Goal: Task Accomplishment & Management: Manage account settings

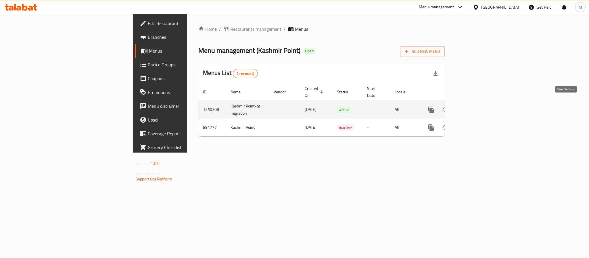
drag, startPoint x: 0, startPoint y: 0, endPoint x: 570, endPoint y: 101, distance: 578.8
click at [479, 103] on link "enhanced table" at bounding box center [472, 110] width 14 height 14
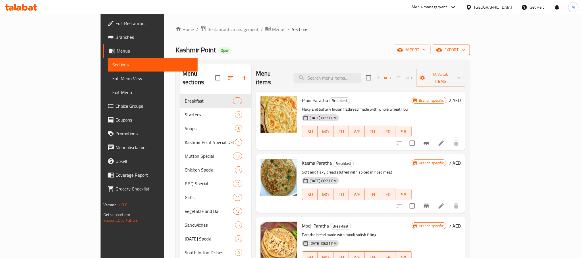
click at [465, 52] on span "export" at bounding box center [451, 49] width 28 height 7
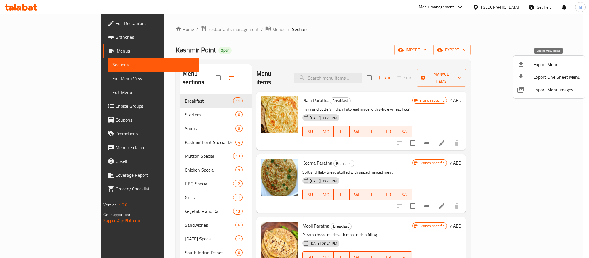
click at [529, 69] on li "Export Menu" at bounding box center [548, 64] width 72 height 13
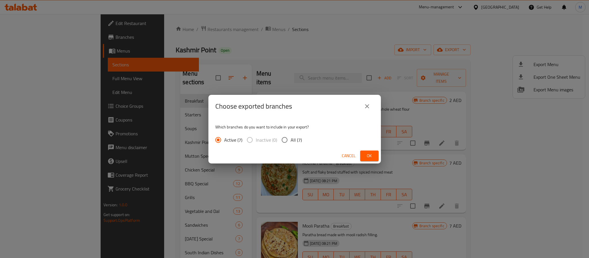
click at [298, 142] on span "All (7)" at bounding box center [295, 139] width 11 height 7
click at [290, 142] on input "All (7)" at bounding box center [284, 140] width 12 height 12
radio input "true"
click at [365, 156] on span "Ok" at bounding box center [369, 155] width 9 height 7
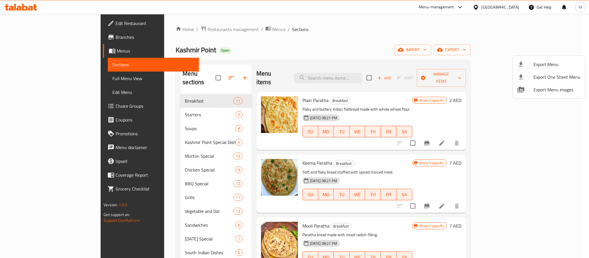
click at [30, 41] on div at bounding box center [294, 129] width 589 height 258
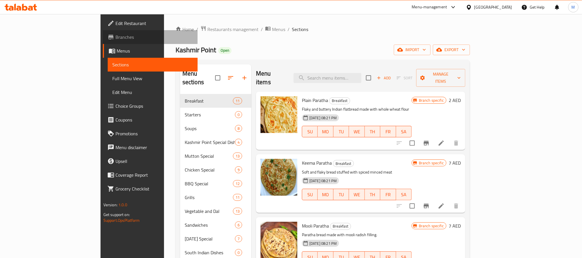
click at [115, 40] on span "Branches" at bounding box center [154, 37] width 78 height 7
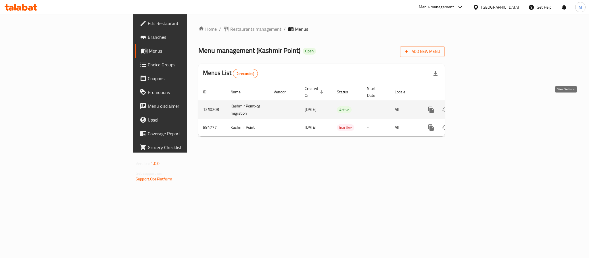
click at [479, 106] on link "enhanced table" at bounding box center [472, 110] width 14 height 14
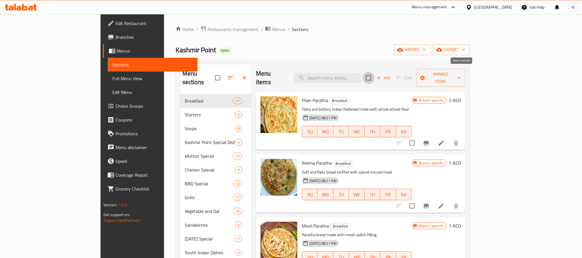
click at [375, 74] on input "checkbox" at bounding box center [369, 78] width 12 height 12
checkbox input "true"
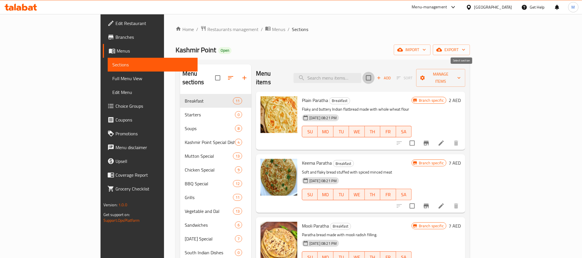
checkbox input "true"
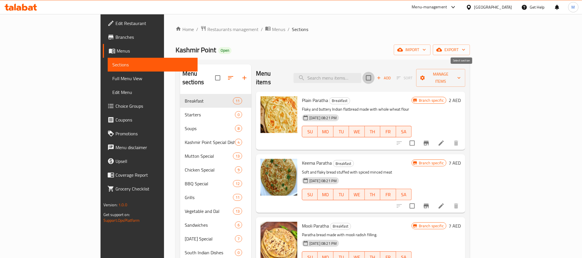
checkbox input "true"
click at [461, 75] on span "Manage items" at bounding box center [441, 78] width 40 height 14
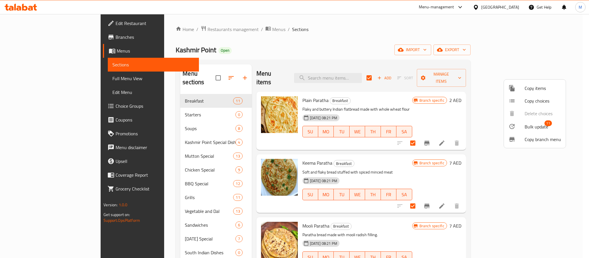
click at [535, 126] on span "Bulk update" at bounding box center [536, 126] width 24 height 7
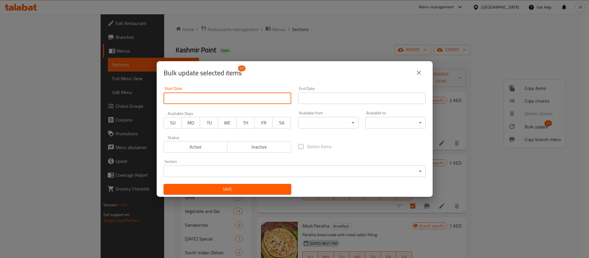
click at [224, 99] on input "Start Date" at bounding box center [227, 97] width 128 height 11
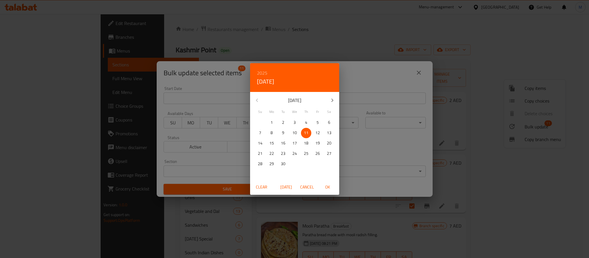
click at [310, 184] on span "Cancel" at bounding box center [307, 187] width 14 height 7
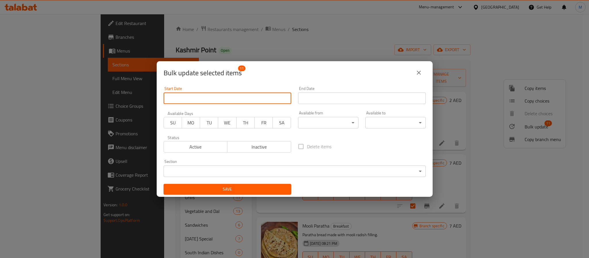
click at [336, 126] on body "​ Menu-management [GEOGRAPHIC_DATA] Get Help M Edit Restaurant Branches Menus S…" at bounding box center [294, 136] width 589 height 244
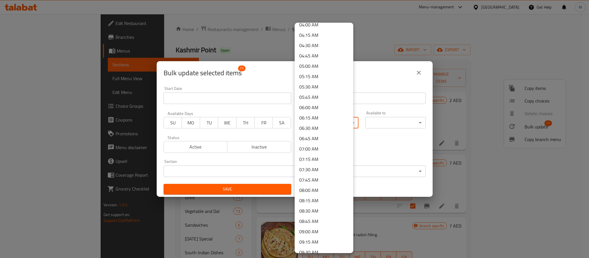
scroll to position [172, 0]
click at [317, 106] on li "06:00 AM" at bounding box center [323, 106] width 59 height 10
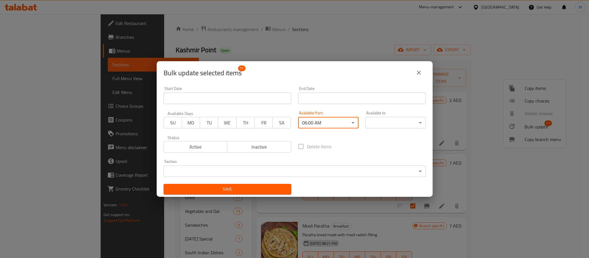
click at [369, 118] on body "​ Menu-management [GEOGRAPHIC_DATA] Get Help M Edit Restaurant Branches Menus S…" at bounding box center [294, 136] width 589 height 244
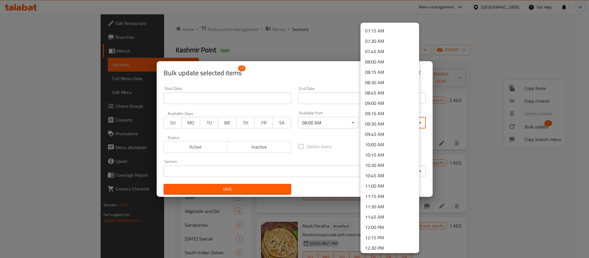
scroll to position [303, 0]
click at [390, 206] on li "11:30 AM" at bounding box center [389, 203] width 59 height 10
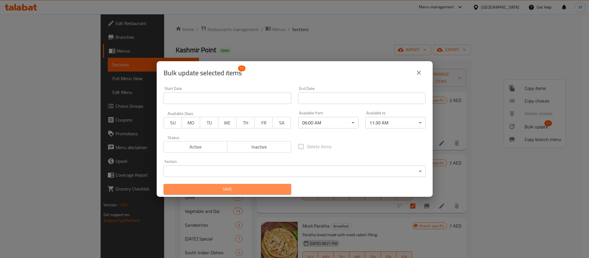
click at [259, 188] on span "Save" at bounding box center [227, 189] width 118 height 7
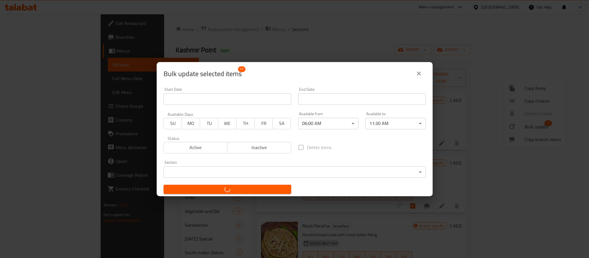
checkbox input "false"
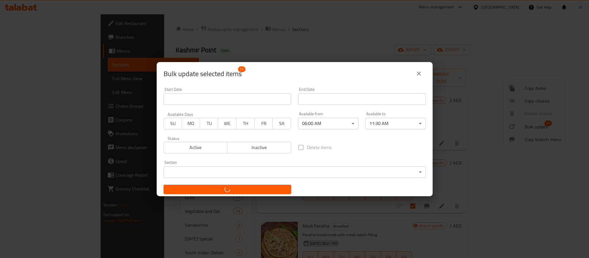
checkbox input "false"
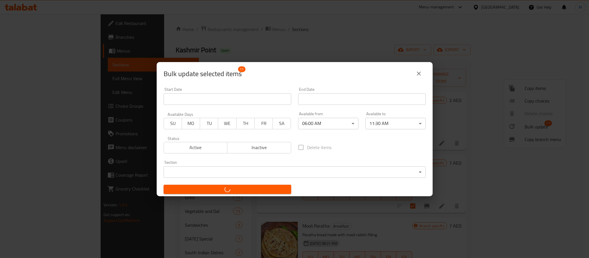
checkbox input "false"
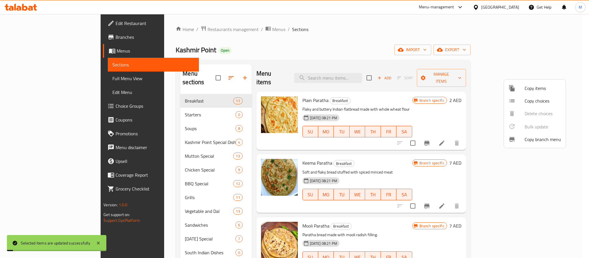
click at [320, 58] on div at bounding box center [294, 129] width 589 height 258
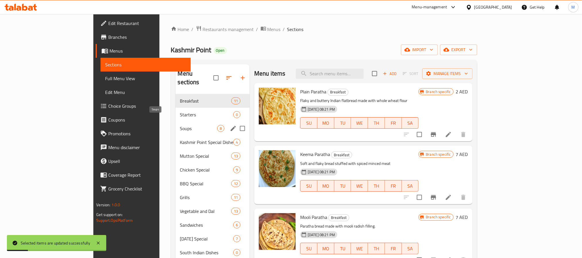
click at [180, 125] on span "Soups" at bounding box center [198, 128] width 37 height 7
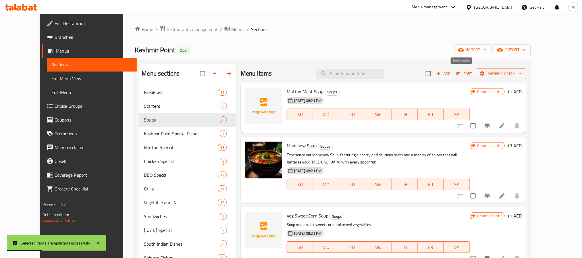
click at [434, 72] on input "checkbox" at bounding box center [428, 74] width 12 height 12
checkbox input "true"
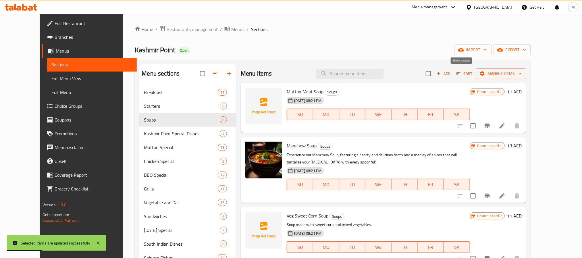
checkbox input "true"
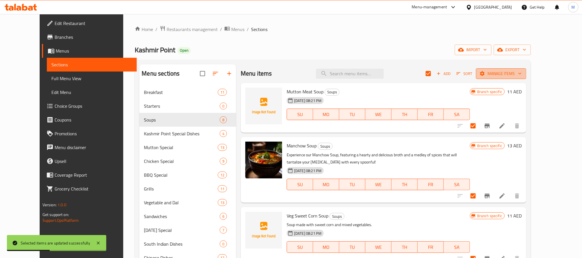
click at [522, 73] on span "Manage items" at bounding box center [501, 73] width 41 height 7
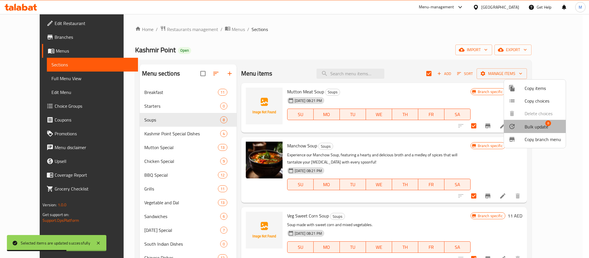
click at [522, 123] on div at bounding box center [516, 126] width 16 height 7
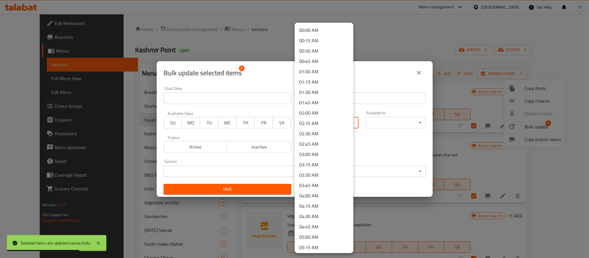
click at [332, 118] on body "Selected items are updated successfully ​ Menu-management [GEOGRAPHIC_DATA] Get…" at bounding box center [294, 136] width 589 height 244
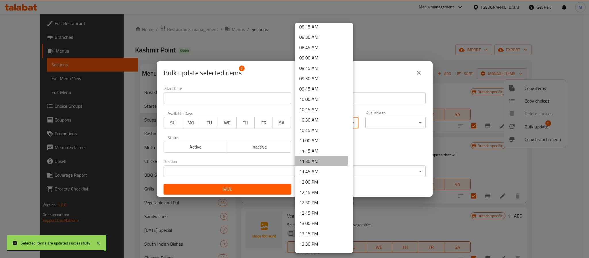
click at [317, 160] on li "11:30 AM" at bounding box center [323, 161] width 59 height 10
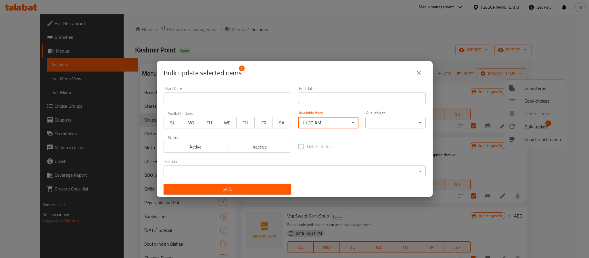
click at [383, 121] on body "Selected items are updated successfully ​ Menu-management [GEOGRAPHIC_DATA] Get…" at bounding box center [294, 136] width 589 height 244
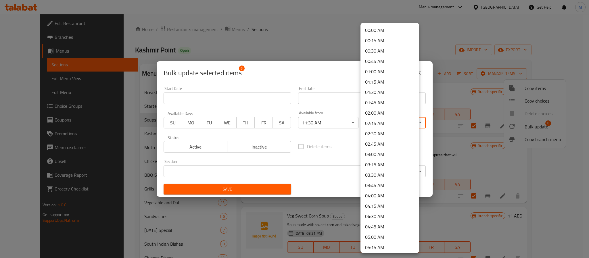
click at [375, 36] on li "00:15 AM" at bounding box center [389, 40] width 59 height 10
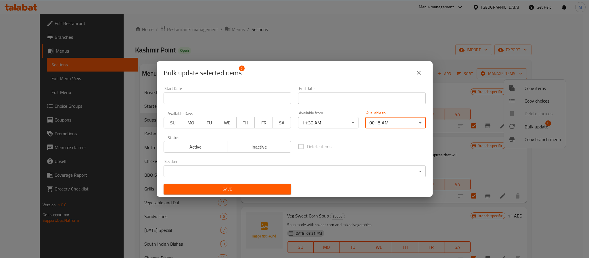
click at [222, 189] on span "Save" at bounding box center [227, 189] width 118 height 7
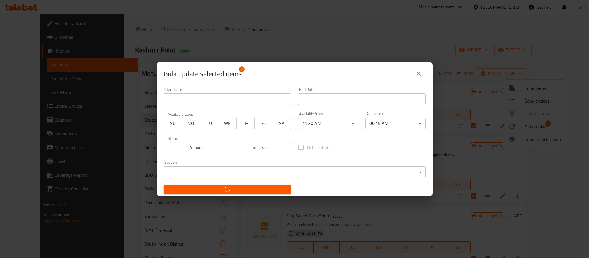
checkbox input "false"
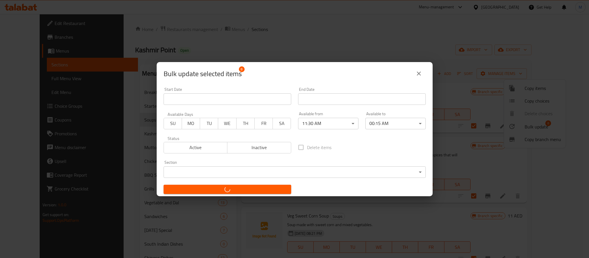
checkbox input "false"
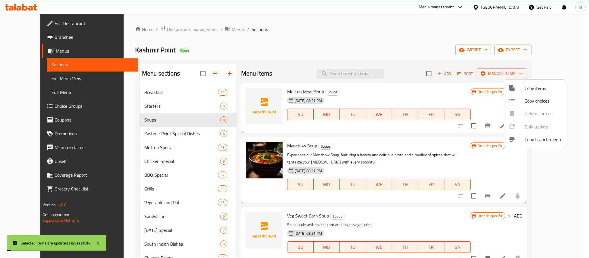
click at [149, 132] on div at bounding box center [294, 129] width 589 height 258
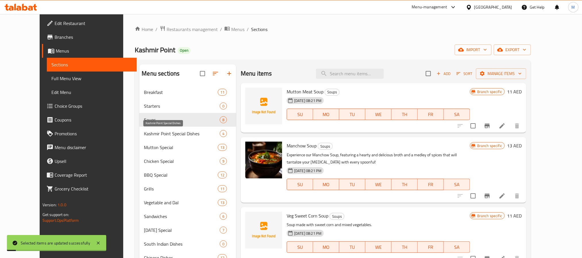
click at [162, 136] on span "Kashmir Point Special Dishes" at bounding box center [182, 133] width 76 height 7
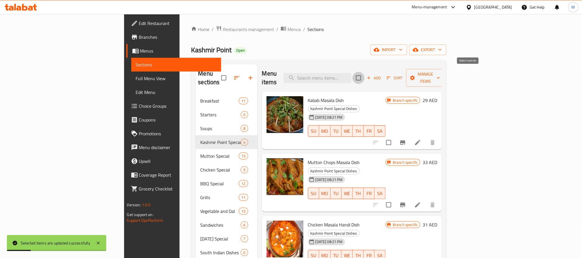
click at [365, 78] on input "checkbox" at bounding box center [358, 78] width 12 height 12
checkbox input "true"
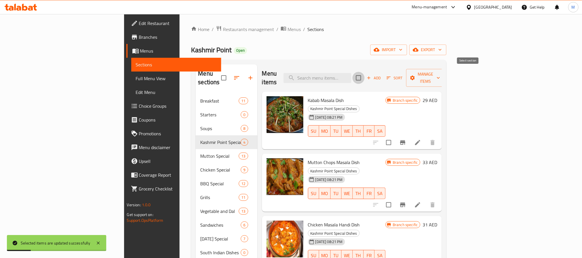
checkbox input "true"
click at [440, 74] on span "Manage items" at bounding box center [425, 78] width 29 height 14
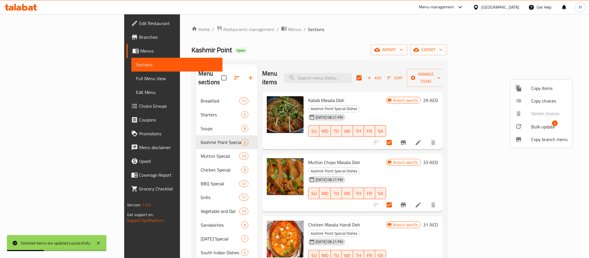
click at [539, 128] on span "Bulk update" at bounding box center [543, 126] width 24 height 7
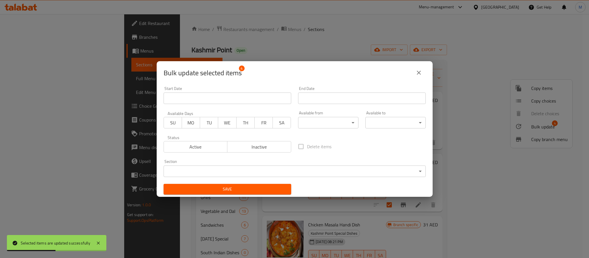
click at [322, 125] on body "Selected items are updated successfully ​ Menu-management [GEOGRAPHIC_DATA] Get…" at bounding box center [294, 136] width 589 height 244
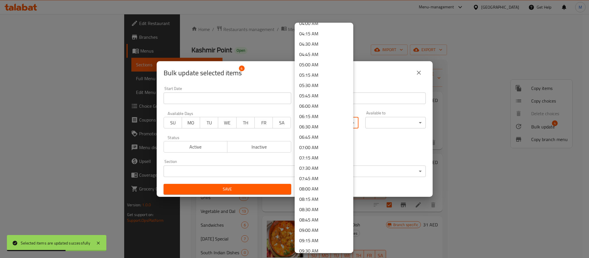
scroll to position [388, 0]
click at [315, 118] on li "11:30 AM" at bounding box center [323, 118] width 59 height 10
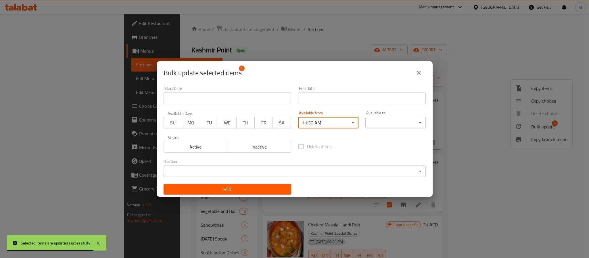
click at [367, 119] on body "Selected items are updated successfully ​ Menu-management [GEOGRAPHIC_DATA] Get…" at bounding box center [294, 136] width 589 height 244
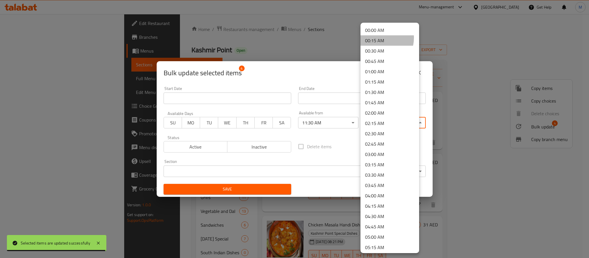
click at [379, 38] on li "00:15 AM" at bounding box center [389, 40] width 59 height 10
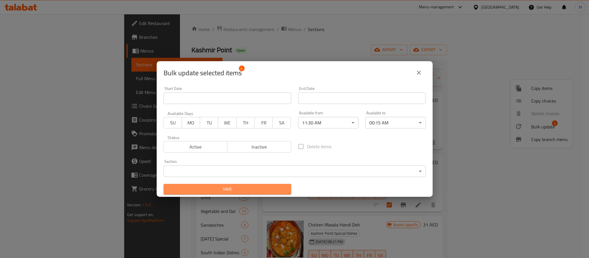
click at [239, 191] on span "Save" at bounding box center [227, 189] width 118 height 7
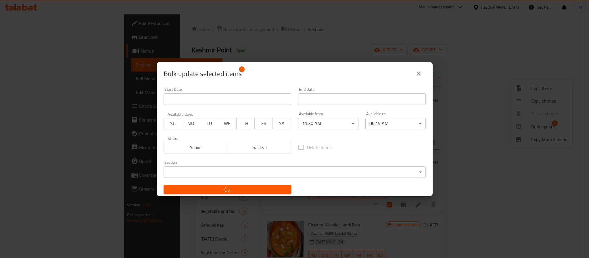
checkbox input "false"
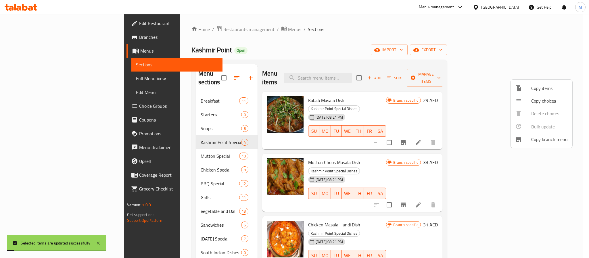
click at [146, 148] on div at bounding box center [294, 129] width 589 height 258
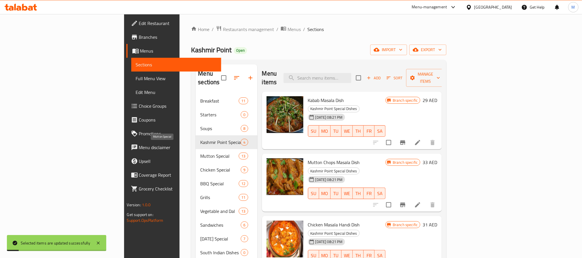
click at [200, 153] on span "Mutton Special" at bounding box center [219, 156] width 38 height 7
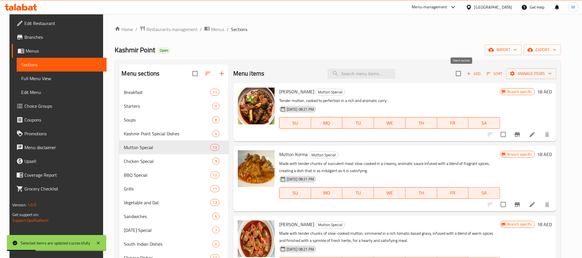
click at [460, 74] on input "checkbox" at bounding box center [458, 74] width 12 height 12
checkbox input "true"
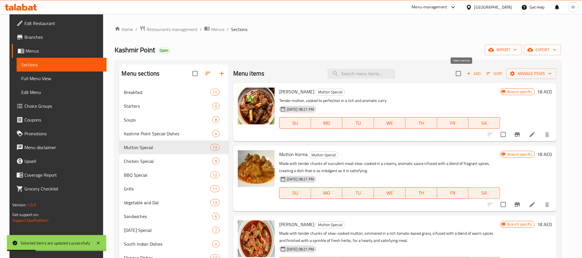
checkbox input "true"
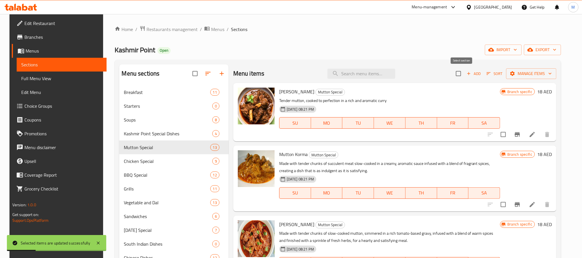
checkbox input "true"
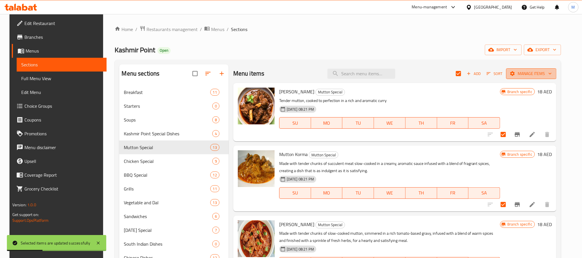
click at [521, 74] on span "Manage items" at bounding box center [531, 73] width 41 height 7
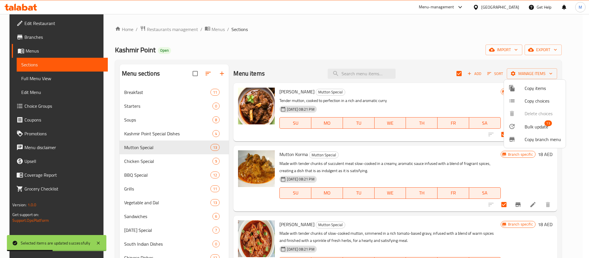
click at [530, 127] on span "Bulk update" at bounding box center [536, 126] width 24 height 7
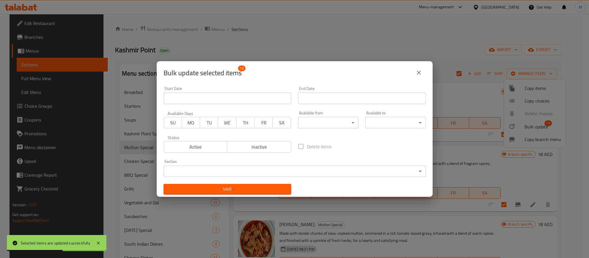
click at [325, 118] on body "Selected items are updated successfully ​ Menu-management [GEOGRAPHIC_DATA] Get…" at bounding box center [294, 136] width 589 height 244
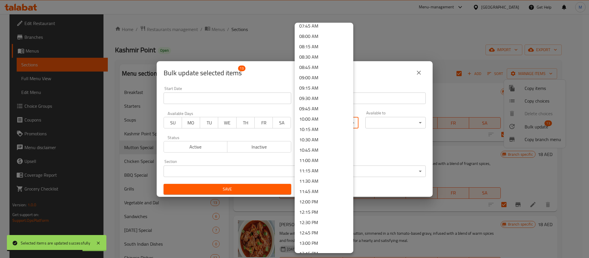
scroll to position [345, 0]
click at [319, 161] on li "11:30 AM" at bounding box center [323, 161] width 59 height 10
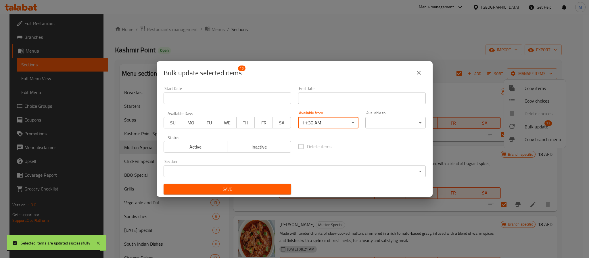
click at [386, 125] on body "Selected items are updated successfully ​ Menu-management [GEOGRAPHIC_DATA] Get…" at bounding box center [294, 136] width 589 height 244
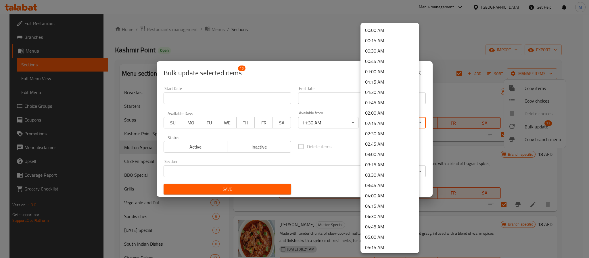
click at [383, 39] on li "00:15 AM" at bounding box center [389, 40] width 59 height 10
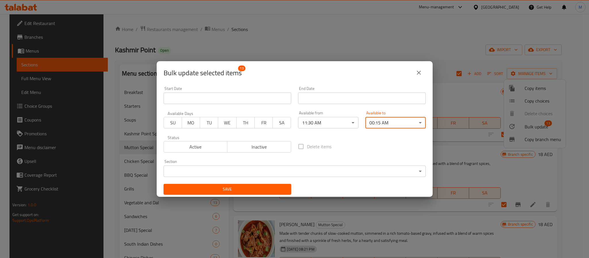
click at [232, 188] on span "Save" at bounding box center [227, 189] width 118 height 7
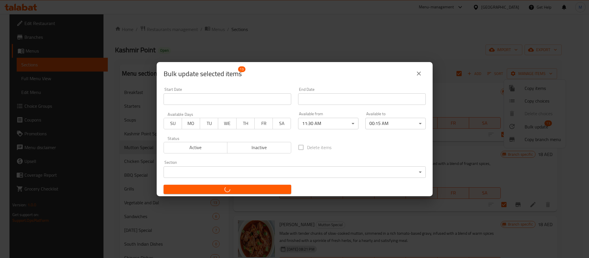
checkbox input "false"
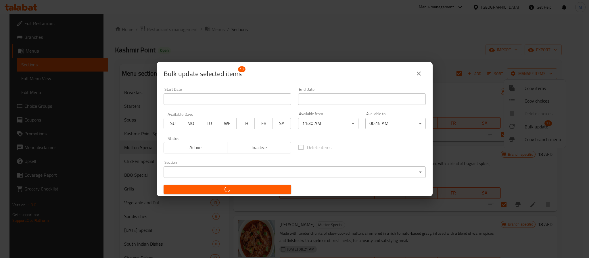
checkbox input "false"
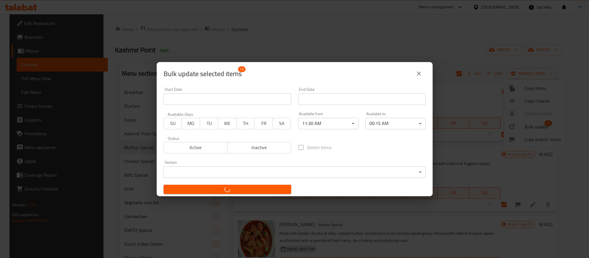
checkbox input "false"
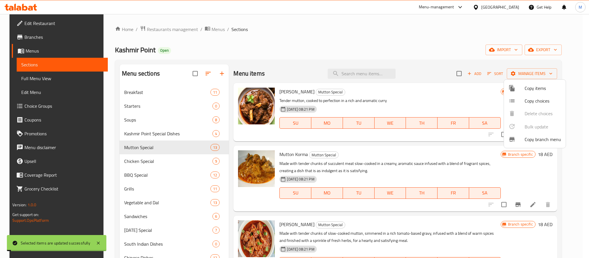
click at [140, 163] on div at bounding box center [294, 129] width 589 height 258
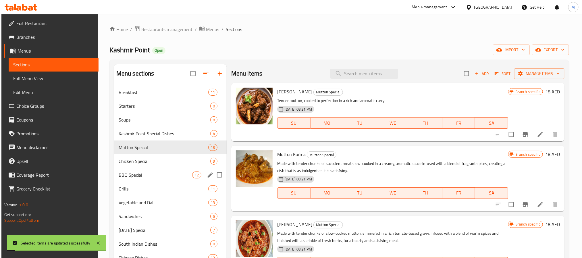
click at [163, 168] on div "BBQ Special 12" at bounding box center [170, 175] width 113 height 14
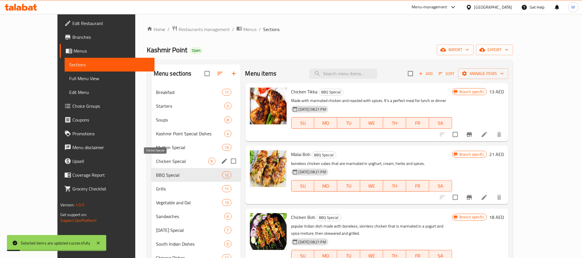
click at [159, 161] on span "Chicken Special" at bounding box center [182, 161] width 52 height 7
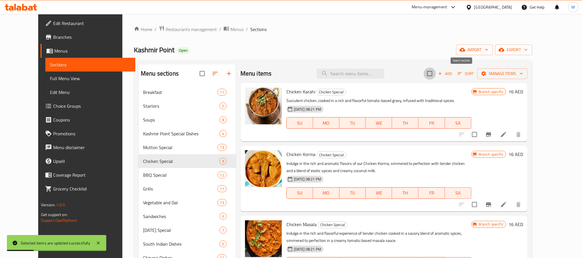
click at [436, 74] on input "checkbox" at bounding box center [430, 74] width 12 height 12
checkbox input "true"
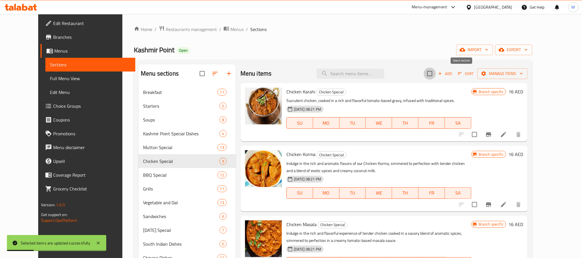
checkbox input "true"
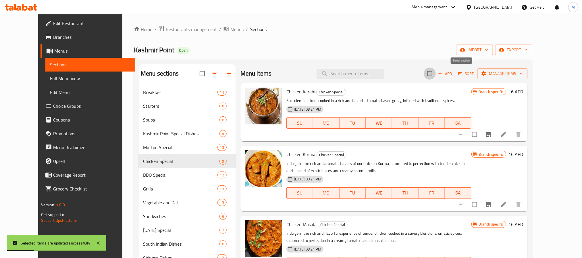
checkbox input "true"
click at [487, 71] on icon "button" at bounding box center [484, 74] width 6 height 6
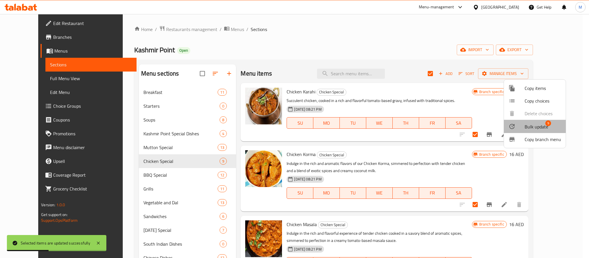
click at [530, 123] on span "Bulk update" at bounding box center [536, 126] width 24 height 7
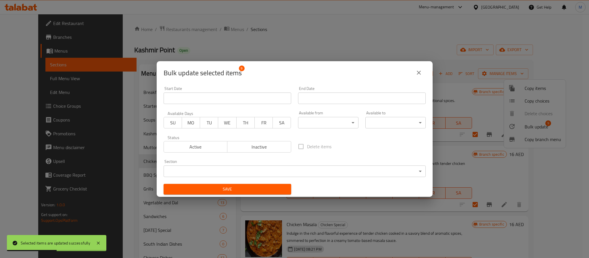
click at [328, 117] on body "Selected items are updated successfully ​ Menu-management [GEOGRAPHIC_DATA] Get…" at bounding box center [294, 136] width 589 height 244
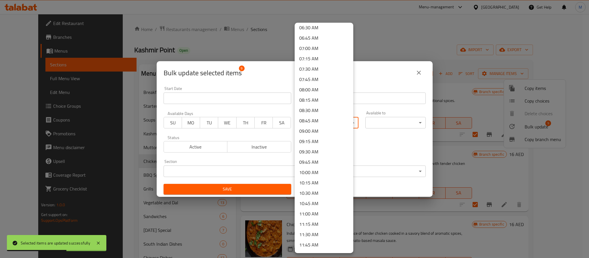
scroll to position [431, 0]
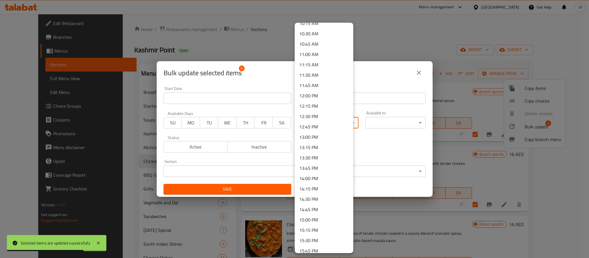
click at [324, 77] on li "11:30 AM" at bounding box center [323, 75] width 59 height 10
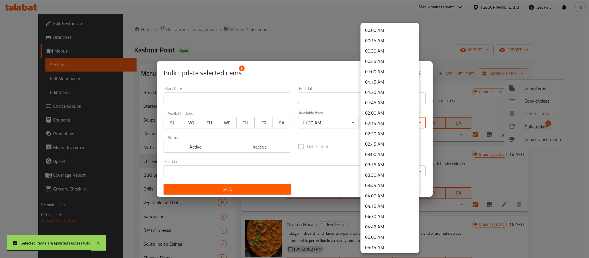
click at [391, 127] on body "Selected items are updated successfully ​ Menu-management [GEOGRAPHIC_DATA] Get…" at bounding box center [294, 136] width 589 height 244
drag, startPoint x: 383, startPoint y: 41, endPoint x: 343, endPoint y: 72, distance: 50.7
click at [383, 41] on li "00:15 AM" at bounding box center [389, 40] width 59 height 10
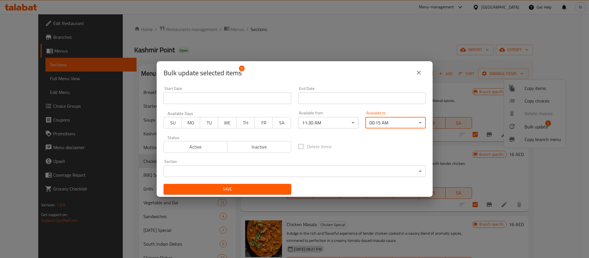
click at [266, 186] on span "Save" at bounding box center [227, 189] width 118 height 7
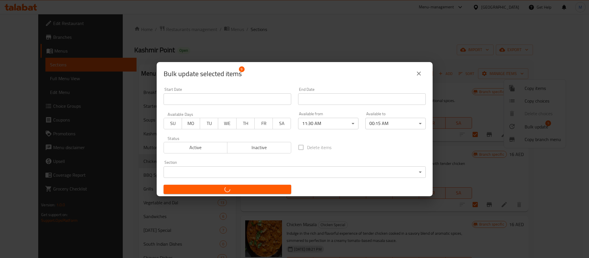
checkbox input "false"
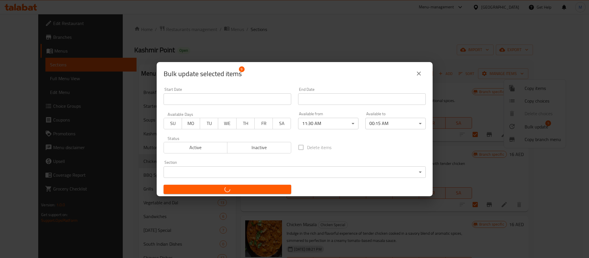
checkbox input "false"
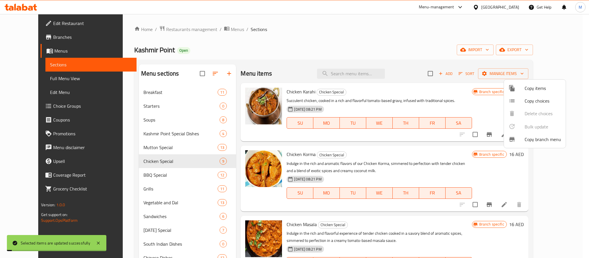
click at [147, 178] on div at bounding box center [294, 129] width 589 height 258
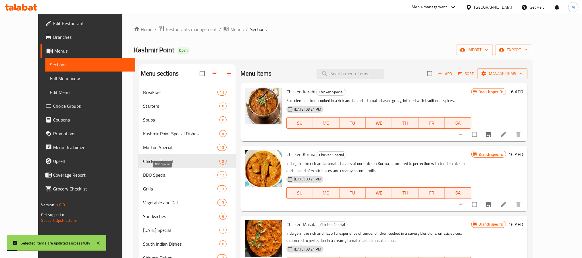
click at [160, 174] on span "BBQ Special" at bounding box center [180, 174] width 74 height 7
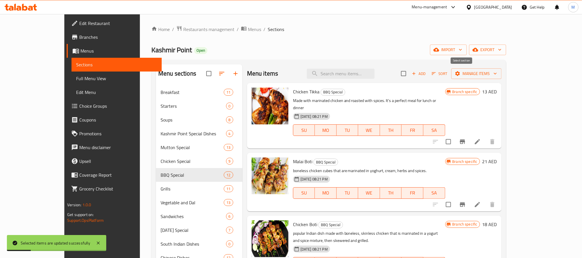
click at [410, 74] on input "checkbox" at bounding box center [404, 74] width 12 height 12
checkbox input "true"
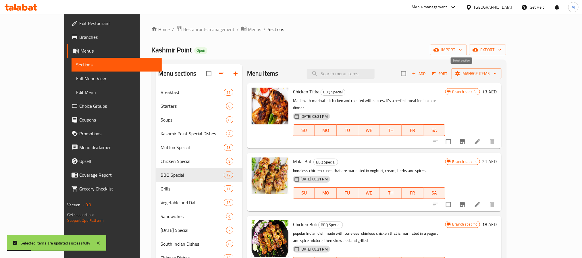
checkbox input "true"
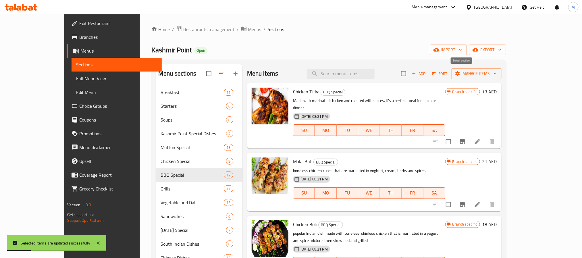
checkbox input "true"
click at [497, 72] on span "Manage items" at bounding box center [476, 73] width 41 height 7
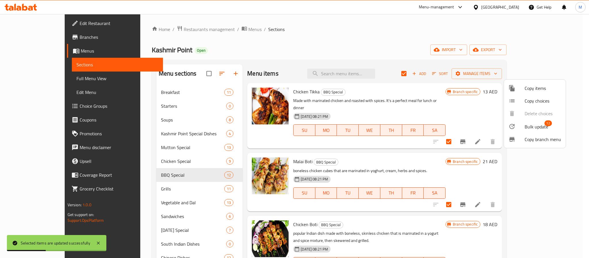
click at [540, 124] on span "Bulk update" at bounding box center [536, 126] width 24 height 7
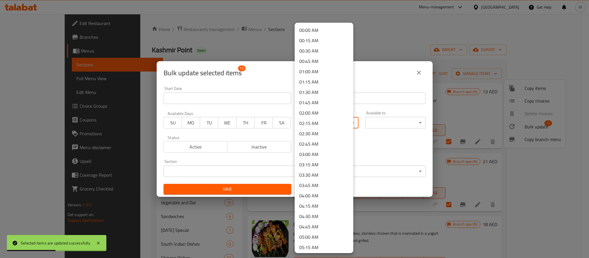
click at [328, 124] on body "Selected items are updated successfully ​ Menu-management [GEOGRAPHIC_DATA] Get…" at bounding box center [294, 136] width 589 height 244
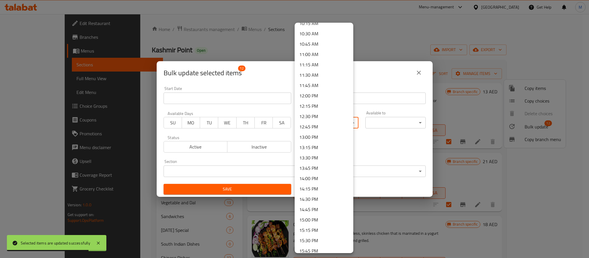
click at [317, 73] on li "11:30 AM" at bounding box center [323, 75] width 59 height 10
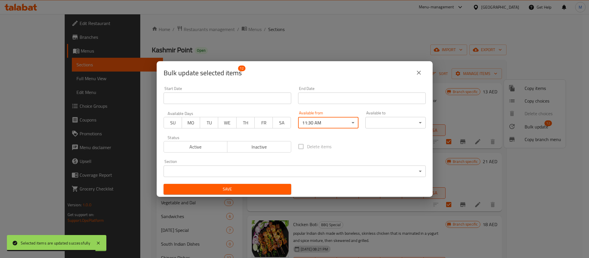
click at [398, 126] on body "Selected items are updated successfully ​ Menu-management [GEOGRAPHIC_DATA] Get…" at bounding box center [294, 136] width 589 height 244
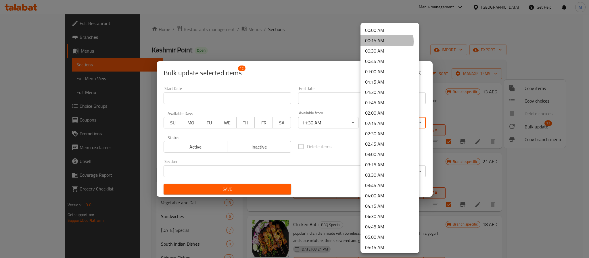
click at [375, 41] on li "00:15 AM" at bounding box center [389, 40] width 59 height 10
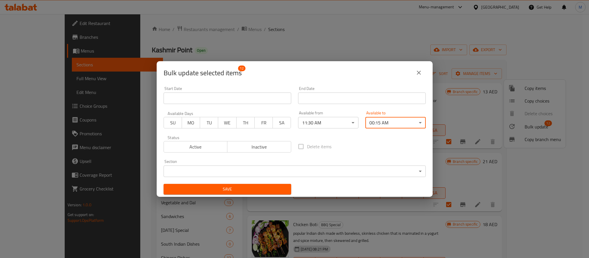
click at [228, 187] on span "Save" at bounding box center [227, 189] width 118 height 7
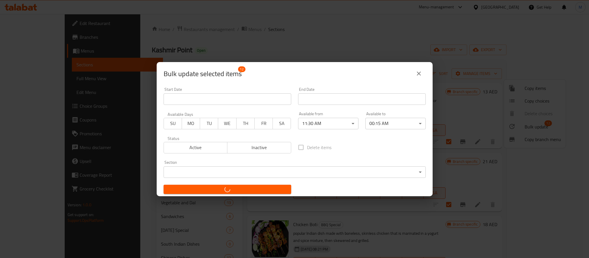
checkbox input "false"
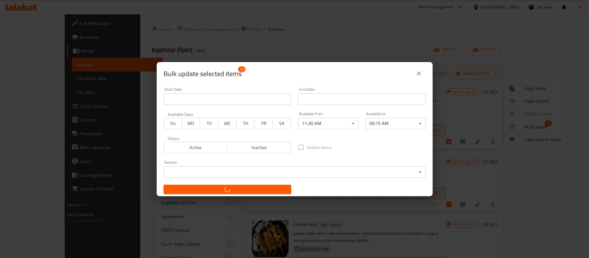
checkbox input "false"
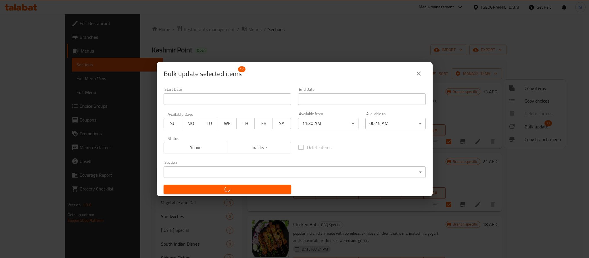
checkbox input "false"
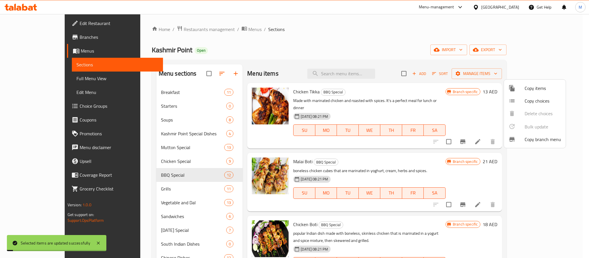
click at [137, 190] on div at bounding box center [294, 129] width 589 height 258
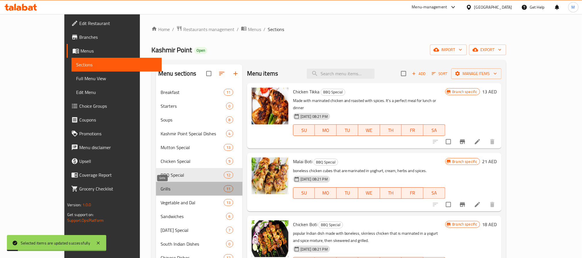
click at [161, 189] on span "Grills" at bounding box center [192, 188] width 63 height 7
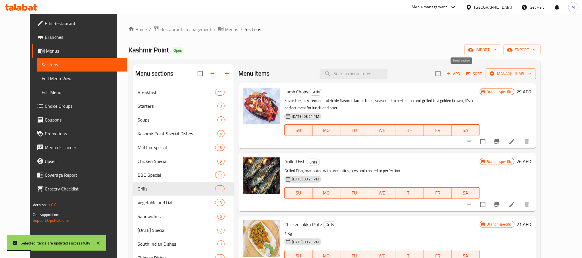
click at [444, 78] on input "checkbox" at bounding box center [438, 74] width 12 height 12
checkbox input "true"
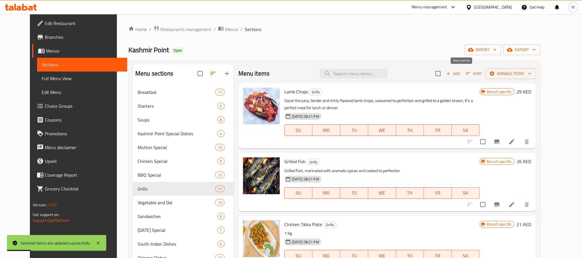
checkbox input "true"
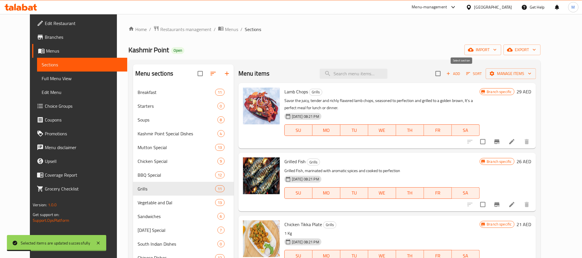
checkbox input "true"
click at [531, 72] on span "Manage items" at bounding box center [510, 73] width 41 height 7
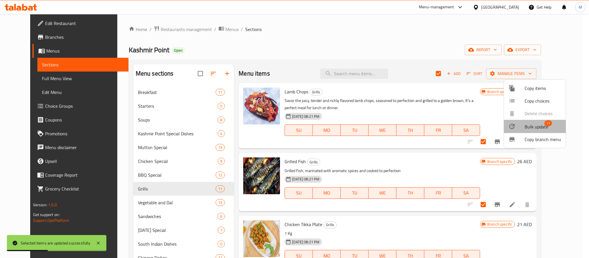
click at [542, 128] on span "Bulk update" at bounding box center [536, 126] width 24 height 7
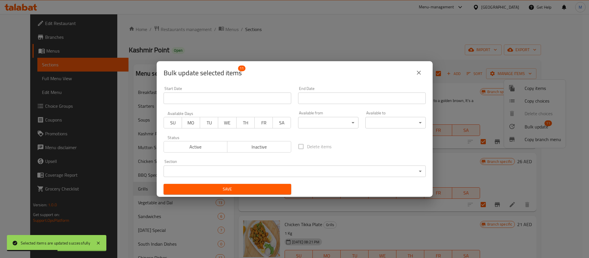
click at [318, 124] on body "Selected items are updated successfully ​ Menu-management [GEOGRAPHIC_DATA] Get…" at bounding box center [294, 136] width 589 height 244
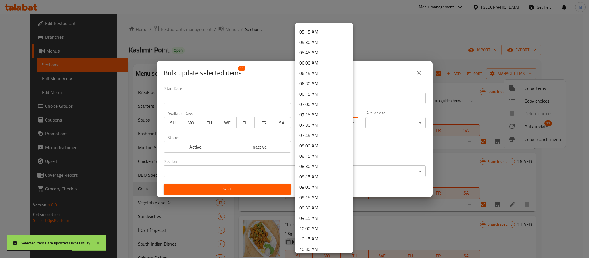
scroll to position [345, 0]
click at [322, 159] on li "11:30 AM" at bounding box center [323, 161] width 59 height 10
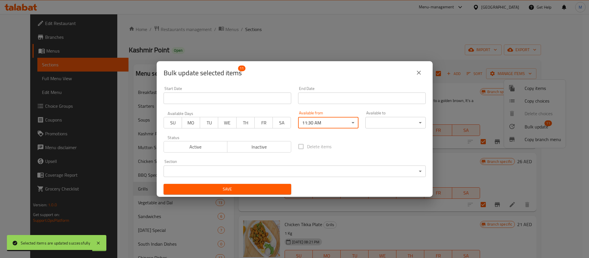
click at [380, 125] on body "Selected items are updated successfully ​ Menu-management [GEOGRAPHIC_DATA] Get…" at bounding box center [294, 136] width 589 height 244
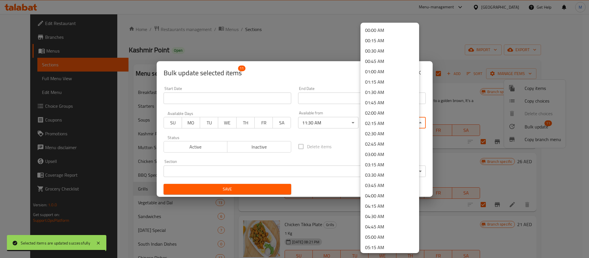
click at [377, 37] on li "00:15 AM" at bounding box center [389, 40] width 59 height 10
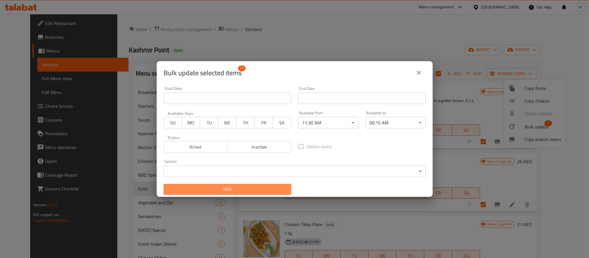
click at [262, 186] on span "Save" at bounding box center [227, 189] width 118 height 7
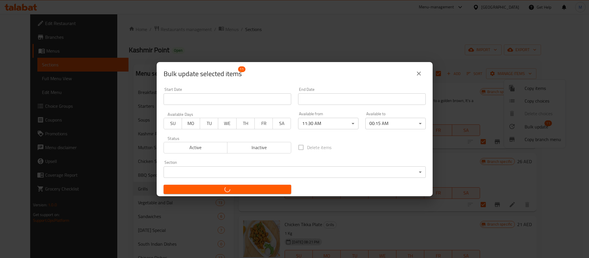
checkbox input "false"
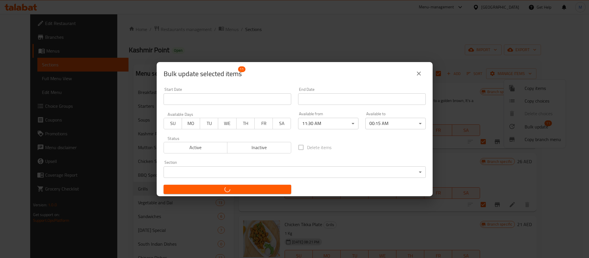
checkbox input "false"
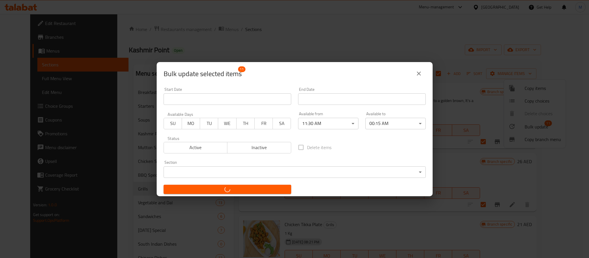
checkbox input "false"
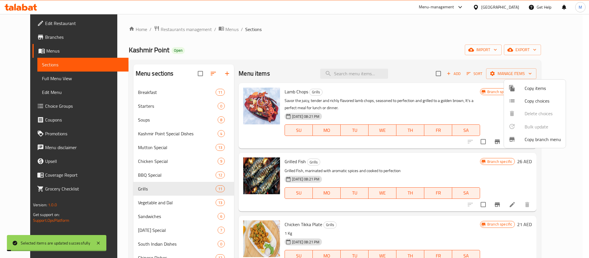
click at [152, 205] on div at bounding box center [294, 129] width 589 height 258
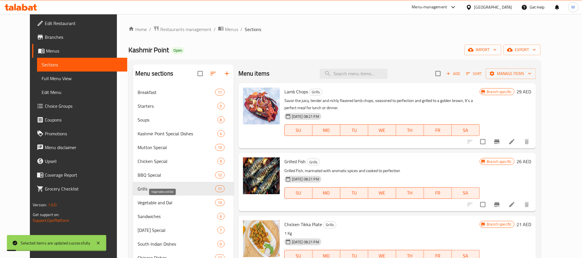
click at [161, 202] on span "Vegetable and Dal" at bounding box center [177, 202] width 78 height 7
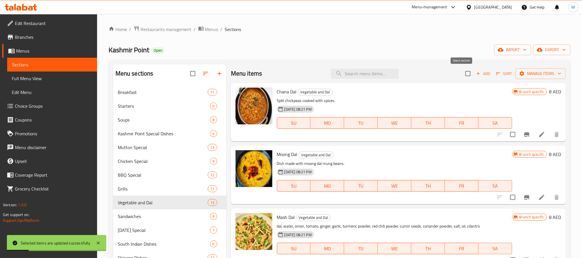
click at [462, 74] on input "checkbox" at bounding box center [468, 74] width 12 height 12
checkbox input "true"
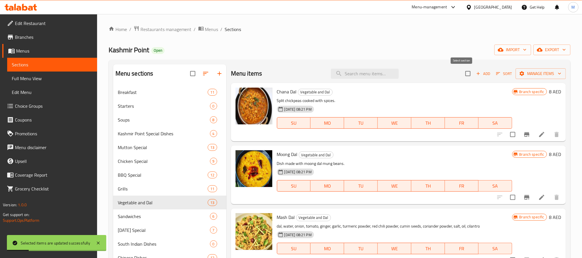
checkbox input "true"
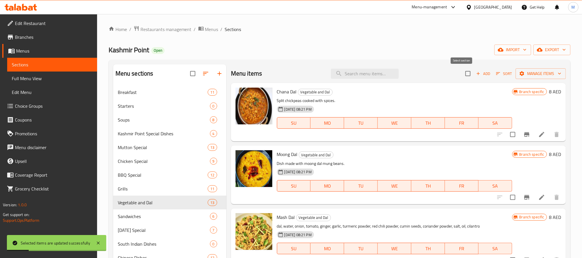
checkbox input "true"
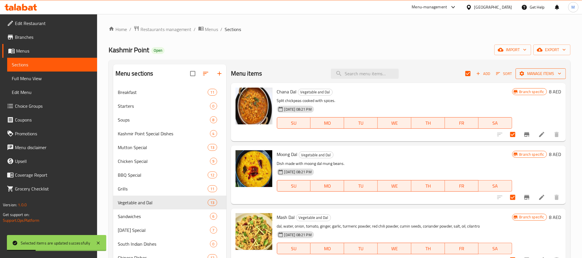
click at [527, 73] on span "Manage items" at bounding box center [540, 73] width 41 height 7
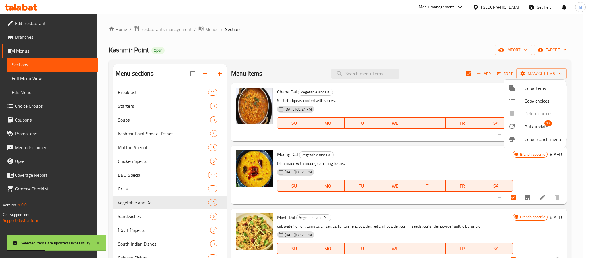
click at [523, 129] on div at bounding box center [516, 126] width 16 height 7
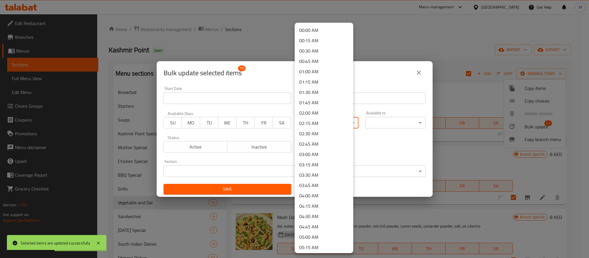
click at [318, 121] on body "Selected items are updated successfully ​ Menu-management [GEOGRAPHIC_DATA] Get…" at bounding box center [294, 136] width 589 height 244
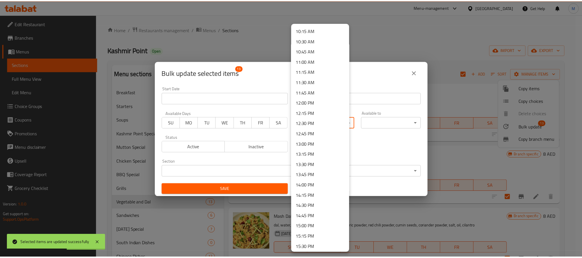
scroll to position [431, 0]
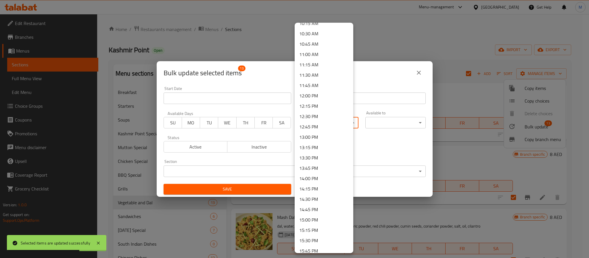
click at [323, 75] on li "11:30 AM" at bounding box center [323, 75] width 59 height 10
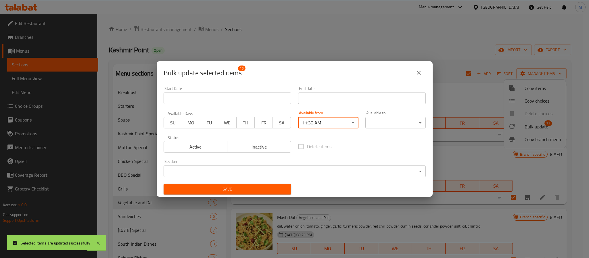
click at [377, 119] on body "Selected items are updated successfully ​ Menu-management [GEOGRAPHIC_DATA] Get…" at bounding box center [294, 136] width 589 height 244
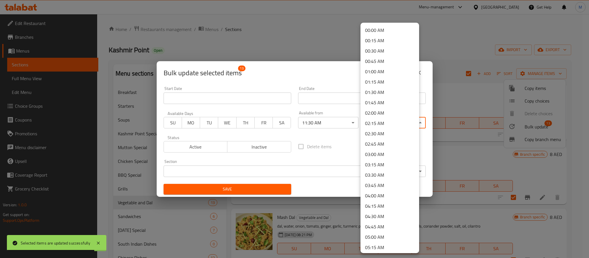
click at [376, 40] on li "00:15 AM" at bounding box center [389, 40] width 59 height 10
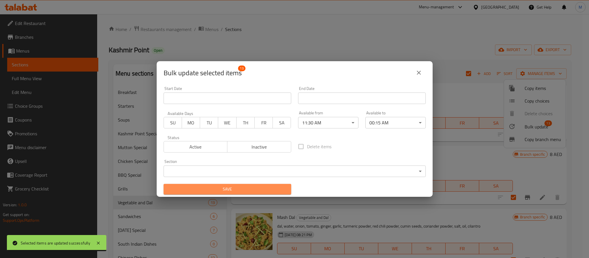
click at [274, 187] on span "Save" at bounding box center [227, 189] width 118 height 7
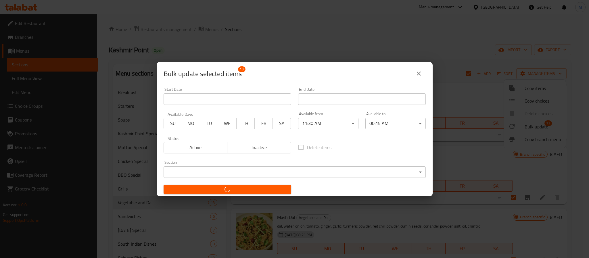
checkbox input "false"
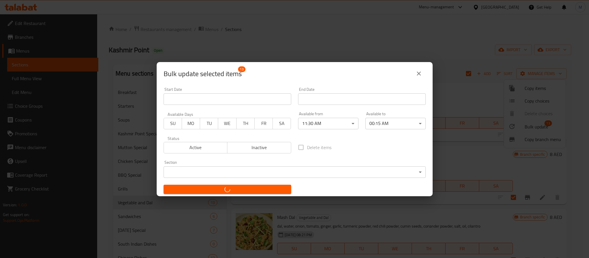
checkbox input "false"
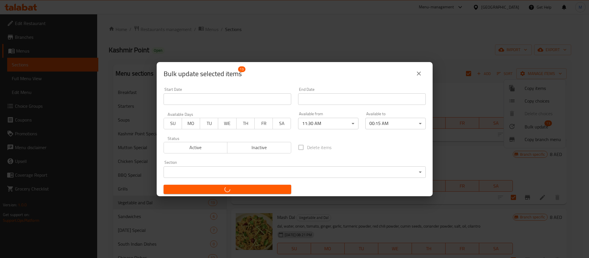
checkbox input "false"
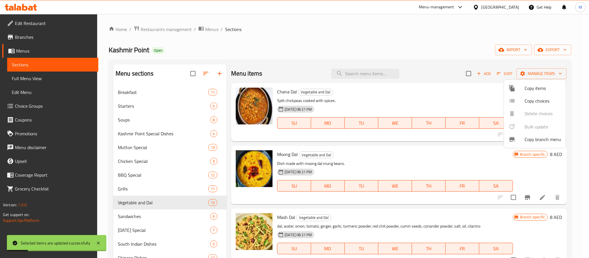
click at [147, 212] on div at bounding box center [294, 129] width 589 height 258
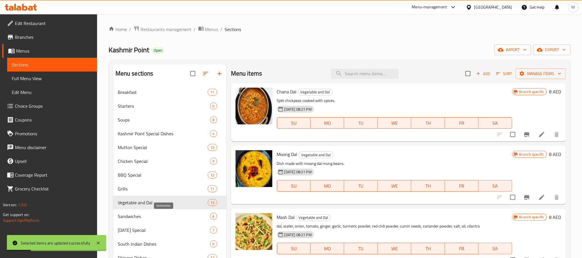
click at [143, 217] on span "Sandwiches" at bounding box center [164, 216] width 92 height 7
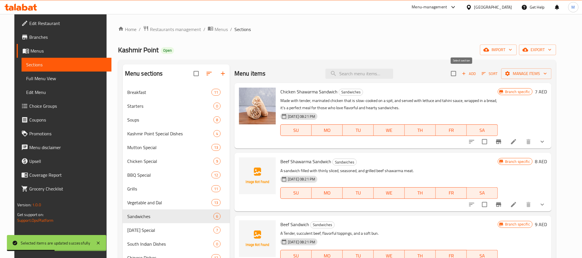
click at [458, 75] on input "checkbox" at bounding box center [454, 74] width 12 height 12
checkbox input "true"
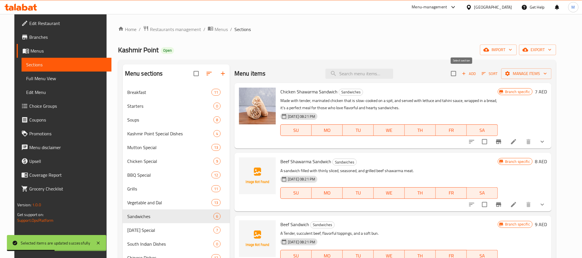
checkbox input "true"
click at [527, 76] on span "Manage items" at bounding box center [526, 73] width 41 height 7
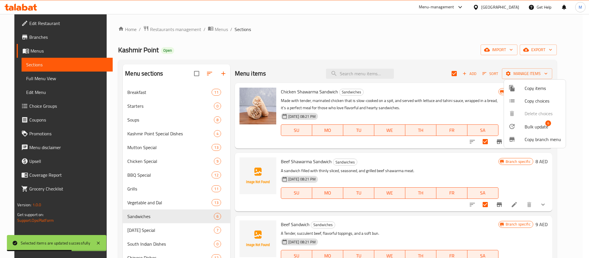
click at [519, 127] on div at bounding box center [516, 126] width 16 height 7
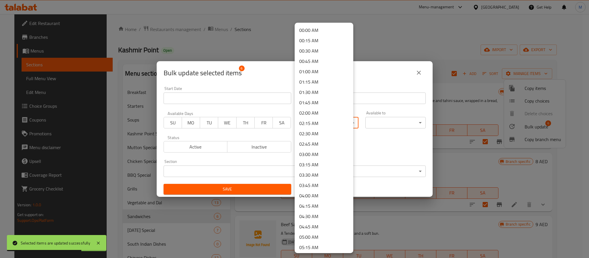
click at [308, 124] on body "Selected items are updated successfully ​ Menu-management [GEOGRAPHIC_DATA] Get…" at bounding box center [294, 136] width 589 height 244
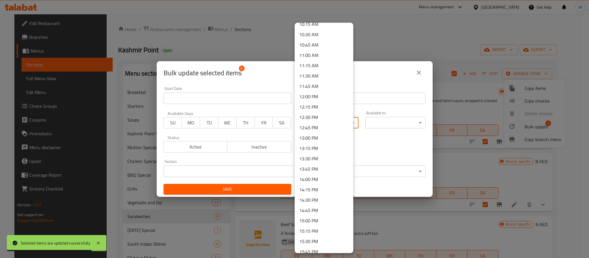
scroll to position [431, 0]
click at [311, 75] on li "11:30 AM" at bounding box center [323, 75] width 59 height 10
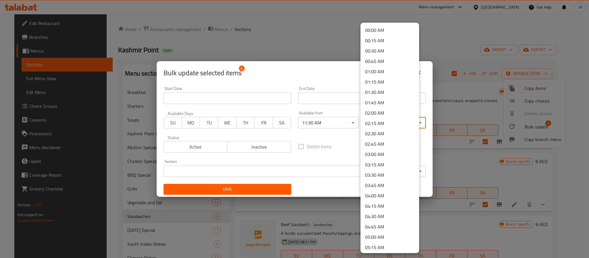
click at [370, 117] on body "​ Menu-management [GEOGRAPHIC_DATA] Get Help M Edit Restaurant Branches Menus S…" at bounding box center [294, 136] width 589 height 244
click at [375, 41] on li "00:15 AM" at bounding box center [389, 40] width 59 height 10
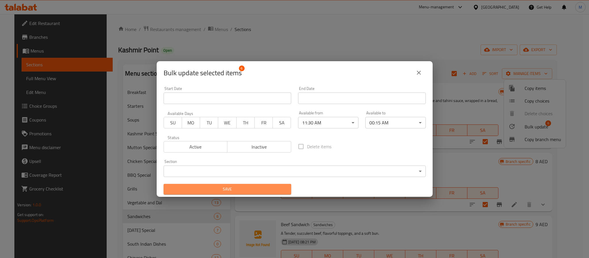
drag, startPoint x: 252, startPoint y: 187, endPoint x: 248, endPoint y: 190, distance: 4.7
click at [252, 188] on span "Save" at bounding box center [227, 189] width 118 height 7
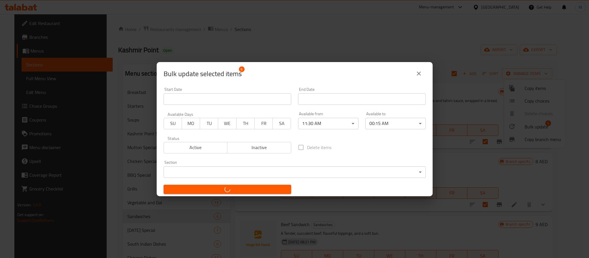
checkbox input "false"
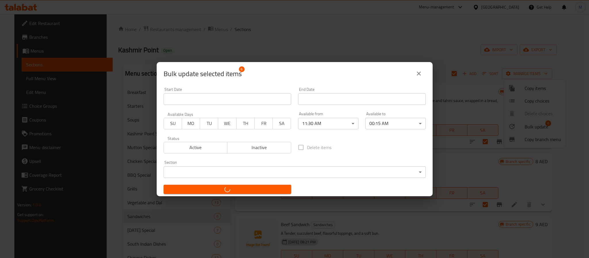
checkbox input "false"
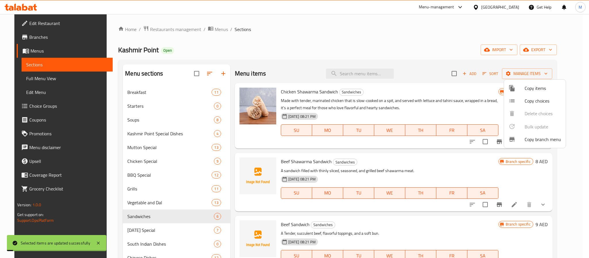
click at [177, 229] on div at bounding box center [294, 129] width 589 height 258
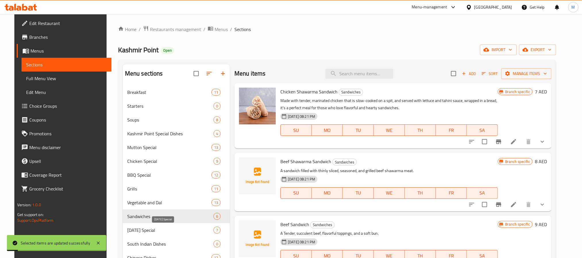
click at [177, 229] on span "[DATE] Special" at bounding box center [170, 230] width 86 height 7
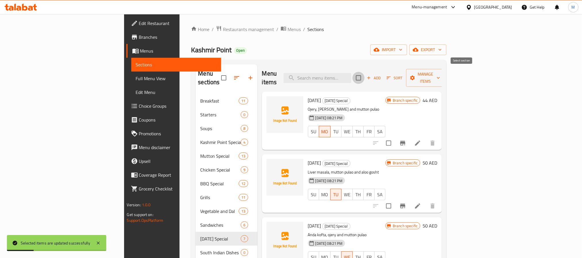
click at [365, 74] on input "checkbox" at bounding box center [358, 78] width 12 height 12
checkbox input "true"
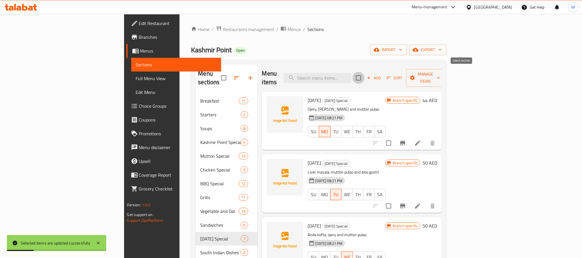
checkbox input "true"
click at [440, 74] on span "Manage items" at bounding box center [425, 78] width 29 height 14
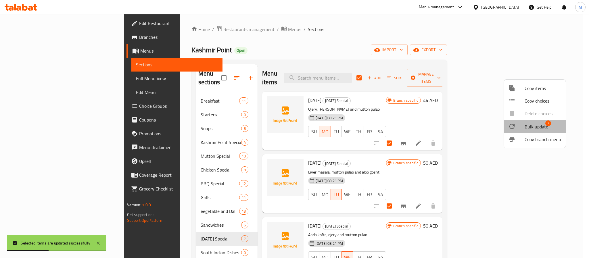
click at [538, 128] on span "Bulk update" at bounding box center [536, 126] width 24 height 7
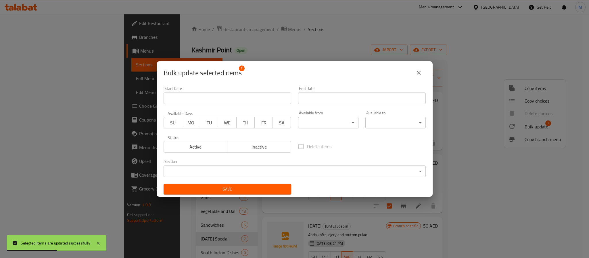
click at [312, 124] on body "Selected items are updated successfully ​ Menu-management [GEOGRAPHIC_DATA] Get…" at bounding box center [294, 136] width 589 height 244
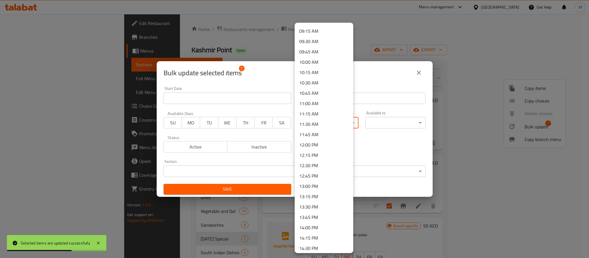
scroll to position [388, 0]
click at [318, 110] on li "11:15 AM" at bounding box center [323, 108] width 59 height 10
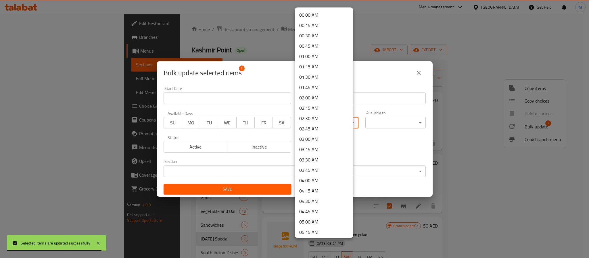
click at [319, 124] on body "Selected items are updated successfully ​ Menu-management [GEOGRAPHIC_DATA] Get…" at bounding box center [294, 136] width 589 height 244
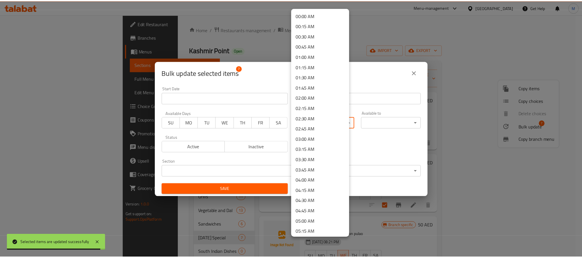
scroll to position [358, 0]
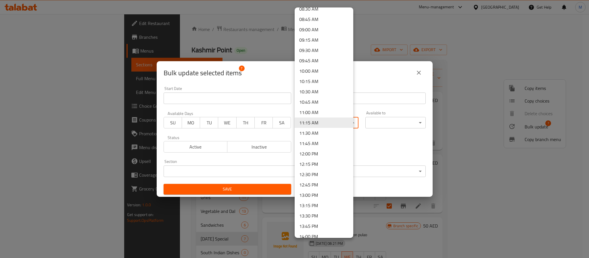
click at [321, 136] on li "11:30 AM" at bounding box center [323, 133] width 59 height 10
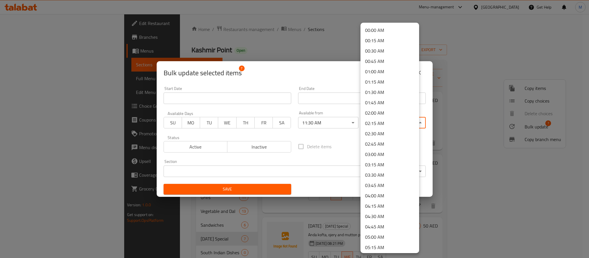
click at [377, 125] on body "​ Menu-management [GEOGRAPHIC_DATA] Get Help M Edit Restaurant Branches Menus S…" at bounding box center [294, 136] width 589 height 244
click at [381, 40] on li "00:15 AM" at bounding box center [389, 40] width 59 height 10
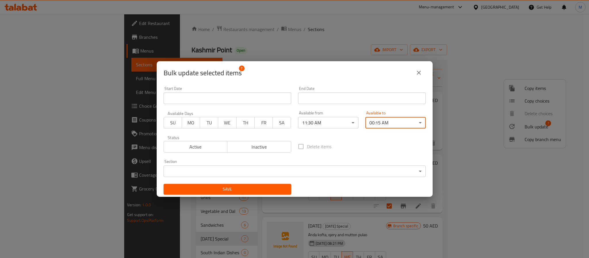
click at [241, 189] on span "Save" at bounding box center [227, 189] width 118 height 7
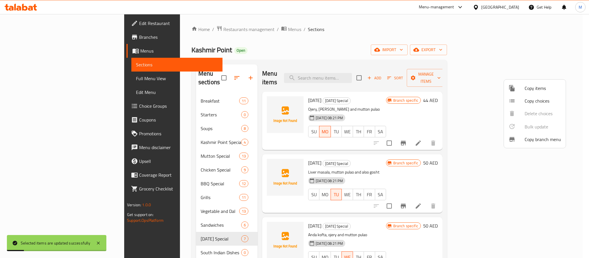
click at [99, 179] on div at bounding box center [294, 129] width 589 height 258
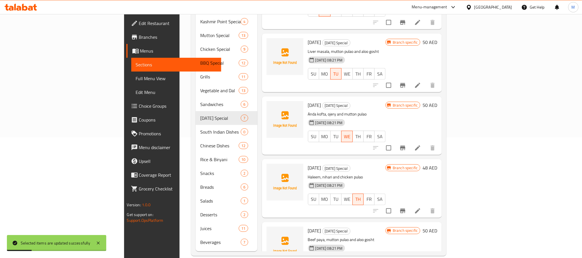
scroll to position [121, 0]
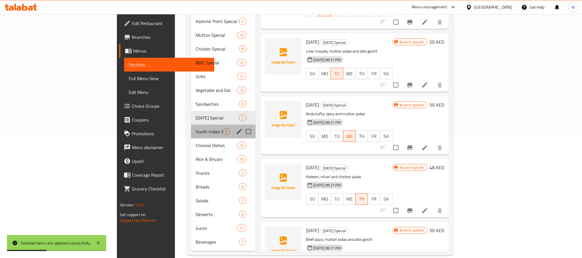
click at [191, 127] on div "South Indian Dishes 0" at bounding box center [223, 132] width 64 height 14
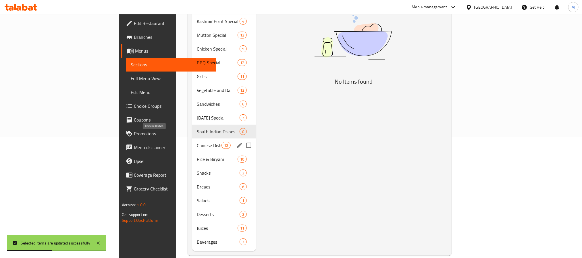
click at [197, 142] on span "Chinese Dishes" at bounding box center [209, 145] width 24 height 7
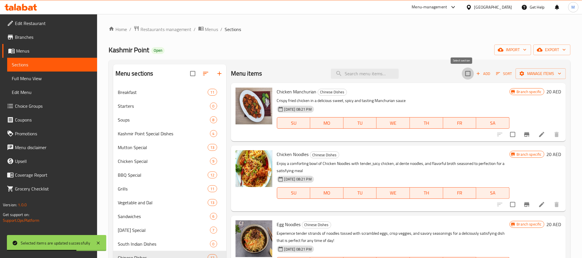
click at [464, 78] on input "checkbox" at bounding box center [468, 74] width 12 height 12
click at [528, 74] on span "Manage items" at bounding box center [540, 73] width 41 height 7
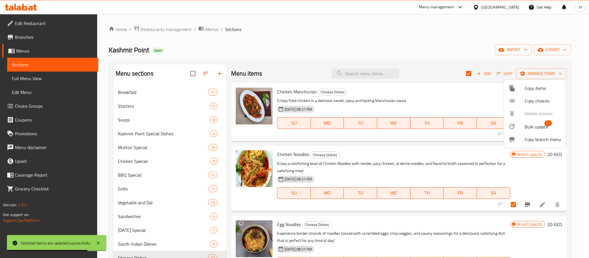
click at [536, 129] on span "Bulk update" at bounding box center [536, 126] width 24 height 7
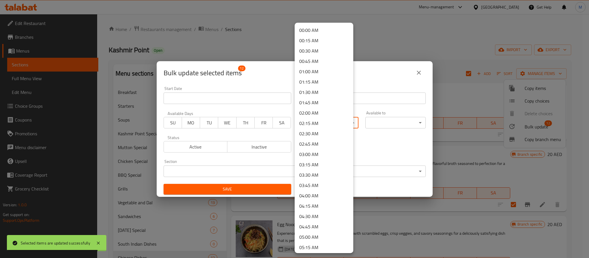
click at [309, 124] on body "Selected items are updated successfully ​ Menu-management [GEOGRAPHIC_DATA] Get…" at bounding box center [294, 136] width 589 height 244
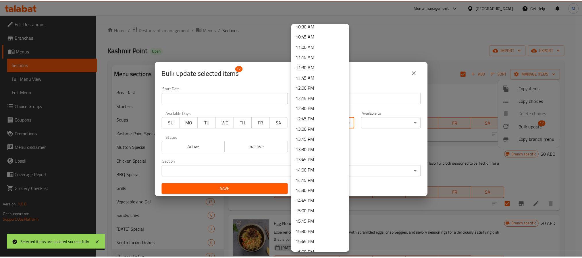
scroll to position [474, 0]
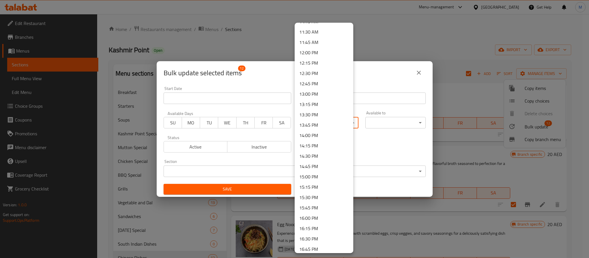
click at [317, 31] on li "11:30 AM" at bounding box center [323, 32] width 59 height 10
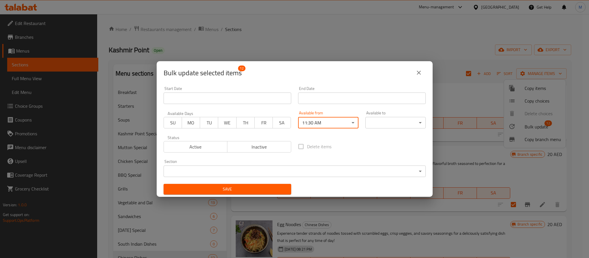
click at [380, 125] on body "​ Menu-management [GEOGRAPHIC_DATA] Get Help M Edit Restaurant Branches Menus S…" at bounding box center [294, 136] width 589 height 244
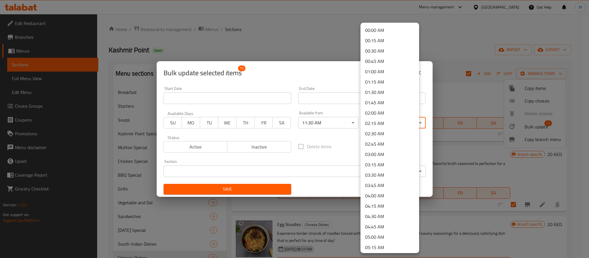
click at [383, 37] on li "00:15 AM" at bounding box center [389, 40] width 59 height 10
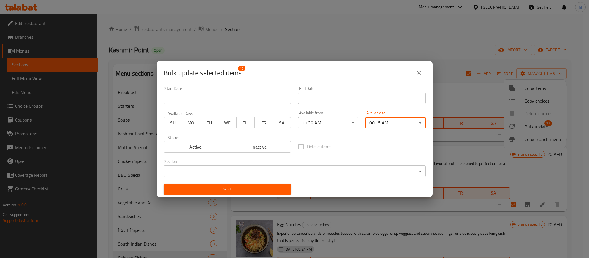
click at [237, 190] on span "Save" at bounding box center [227, 189] width 118 height 7
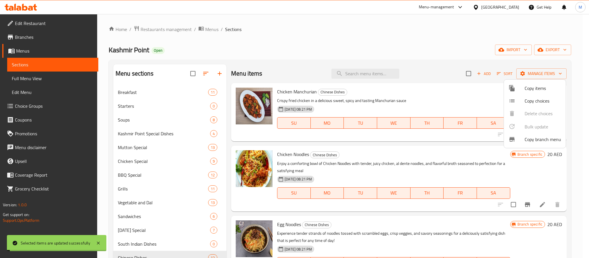
click at [110, 174] on div at bounding box center [294, 129] width 589 height 258
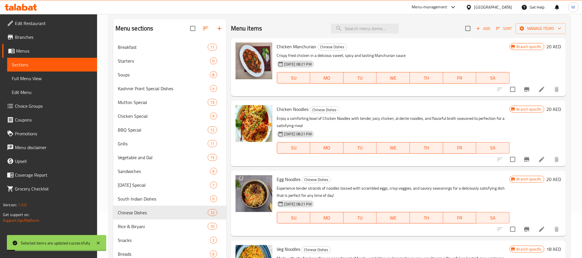
scroll to position [121, 0]
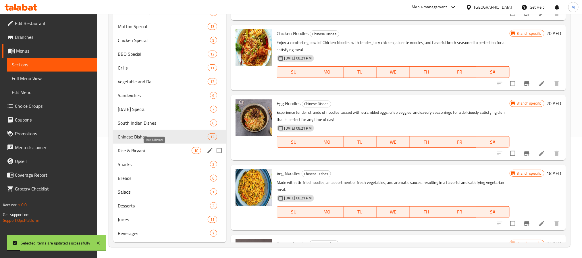
click at [154, 152] on span "Rice & Biryani" at bounding box center [155, 150] width 74 height 7
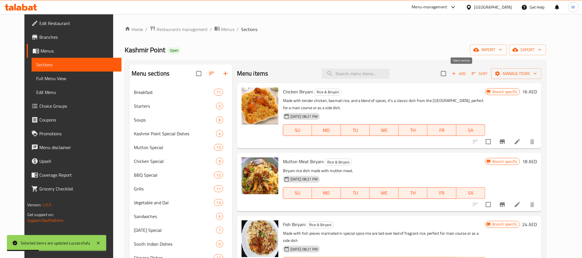
click at [450, 75] on input "checkbox" at bounding box center [443, 74] width 12 height 12
click at [520, 73] on span "Manage items" at bounding box center [516, 73] width 41 height 7
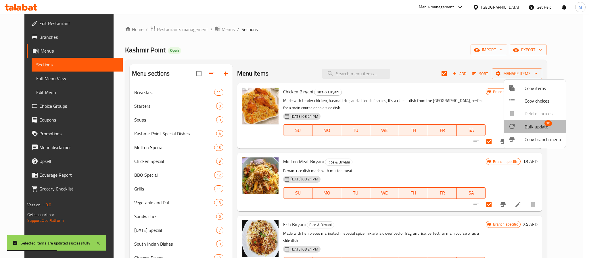
click at [531, 126] on span "Bulk update" at bounding box center [536, 126] width 24 height 7
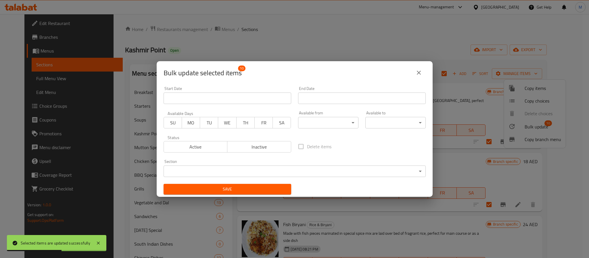
click at [308, 117] on body "Selected items are updated successfully ​ Menu-management [GEOGRAPHIC_DATA] Get…" at bounding box center [294, 136] width 589 height 244
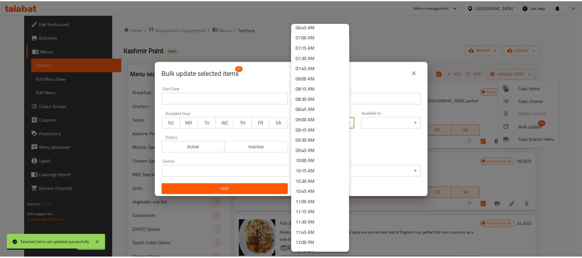
scroll to position [302, 0]
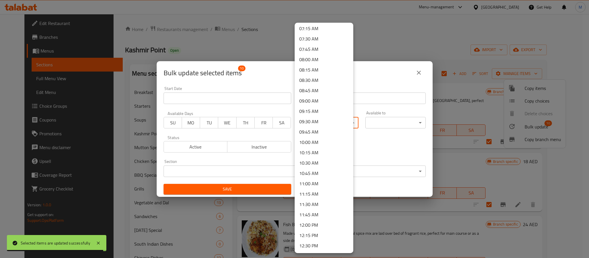
click at [323, 203] on li "11:30 AM" at bounding box center [323, 204] width 59 height 10
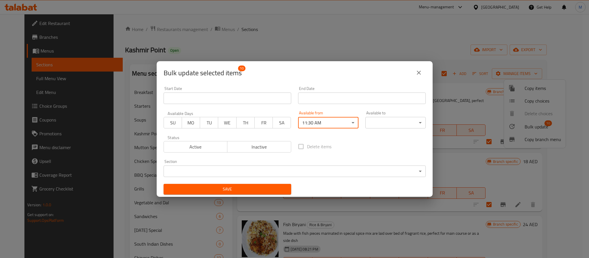
click at [407, 122] on body "​ Menu-management [GEOGRAPHIC_DATA] Get Help M Edit Restaurant Branches Menus S…" at bounding box center [294, 136] width 589 height 244
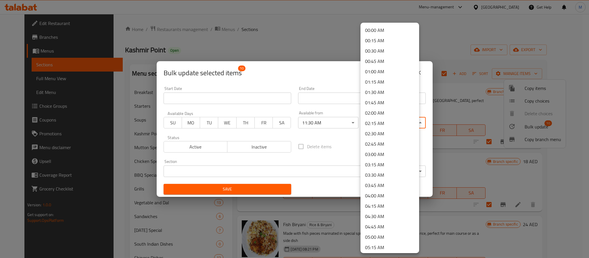
click at [383, 40] on li "00:15 AM" at bounding box center [389, 40] width 59 height 10
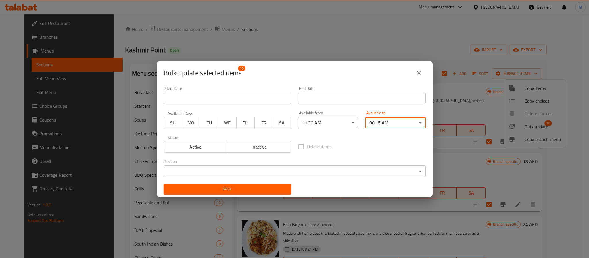
click at [225, 186] on span "Save" at bounding box center [227, 189] width 118 height 7
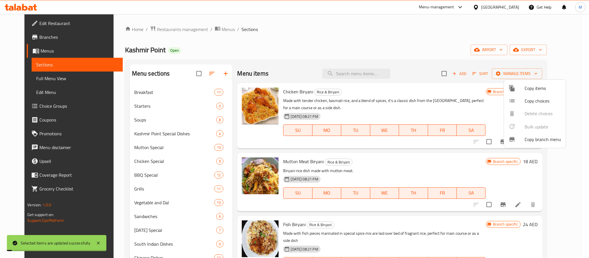
click at [110, 167] on div at bounding box center [294, 129] width 589 height 258
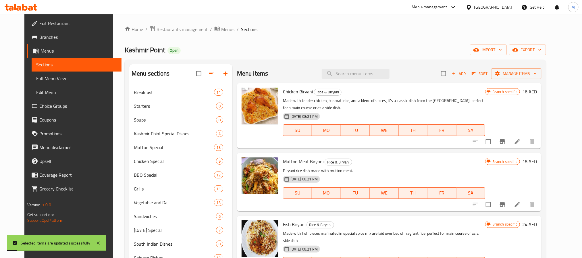
scroll to position [121, 0]
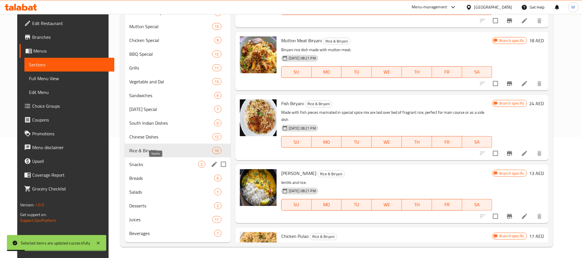
click at [129, 166] on span "Snacks" at bounding box center [163, 164] width 69 height 7
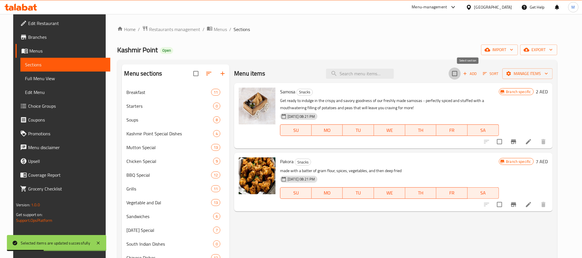
click at [461, 73] on input "checkbox" at bounding box center [455, 74] width 12 height 12
click at [525, 75] on span "Manage items" at bounding box center [527, 73] width 41 height 7
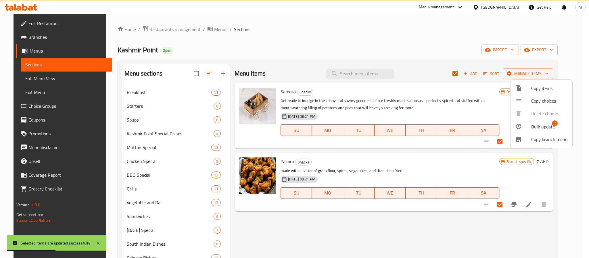
click at [535, 122] on li "Bulk update 2" at bounding box center [541, 126] width 62 height 13
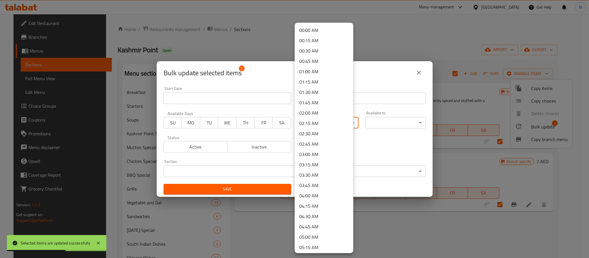
click at [346, 127] on body "Selected items are updated successfully ​ Menu-management [GEOGRAPHIC_DATA] Get…" at bounding box center [294, 136] width 589 height 244
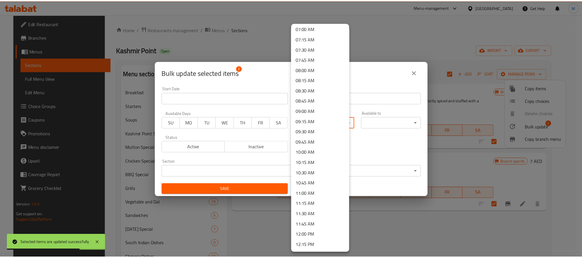
scroll to position [302, 0]
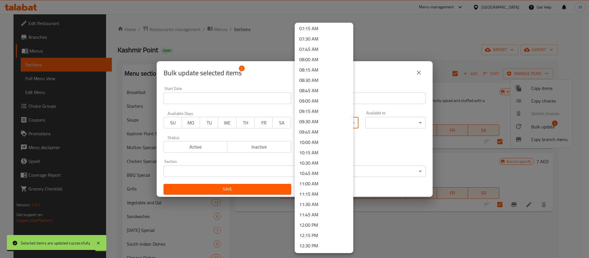
click at [319, 200] on li "11:30 AM" at bounding box center [323, 204] width 59 height 10
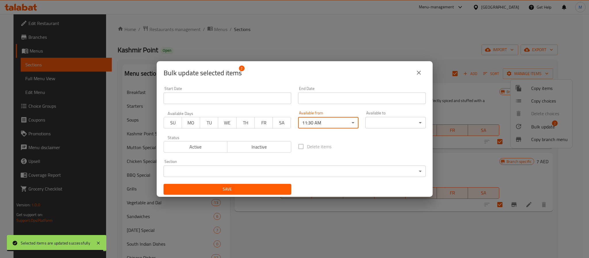
click at [402, 117] on body "Selected items are updated successfully ​ Menu-management [GEOGRAPHIC_DATA] Get…" at bounding box center [294, 136] width 589 height 244
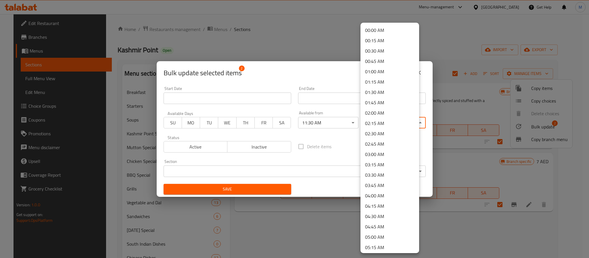
click at [370, 42] on li "00:15 AM" at bounding box center [389, 40] width 59 height 10
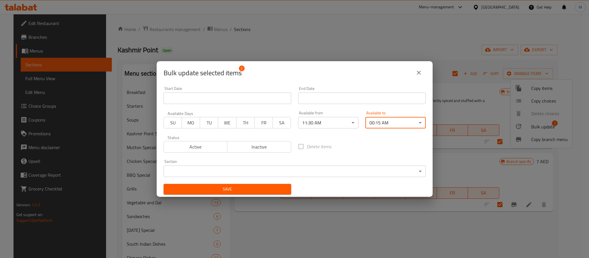
click at [243, 189] on span "Save" at bounding box center [227, 189] width 118 height 7
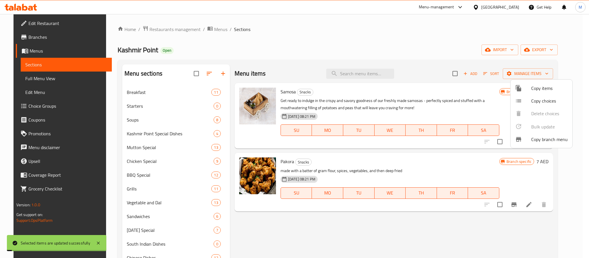
click at [109, 140] on div at bounding box center [294, 129] width 589 height 258
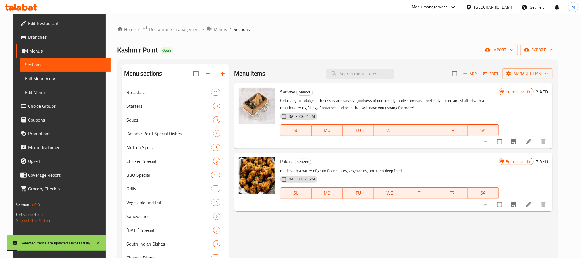
scroll to position [121, 0]
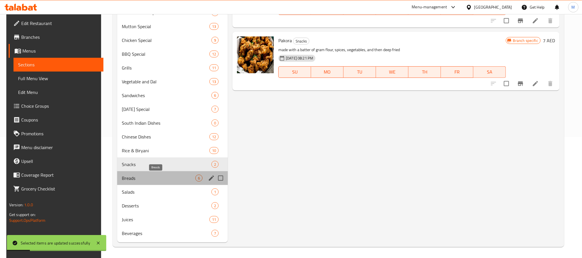
click at [149, 175] on span "Breads" at bounding box center [159, 178] width 74 height 7
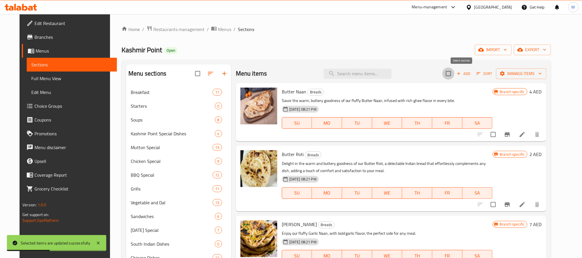
click at [454, 72] on input "checkbox" at bounding box center [448, 74] width 12 height 12
click at [521, 70] on span "Manage items" at bounding box center [521, 73] width 41 height 7
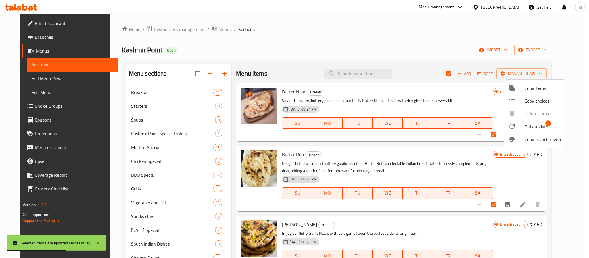
click at [526, 128] on span "Bulk update" at bounding box center [536, 126] width 24 height 7
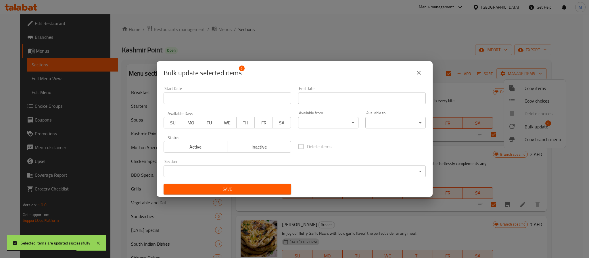
click at [338, 121] on body "Selected items are updated successfully ​ Menu-management [GEOGRAPHIC_DATA] Get…" at bounding box center [294, 136] width 589 height 244
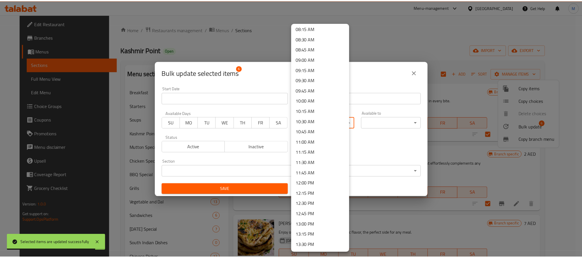
scroll to position [345, 0]
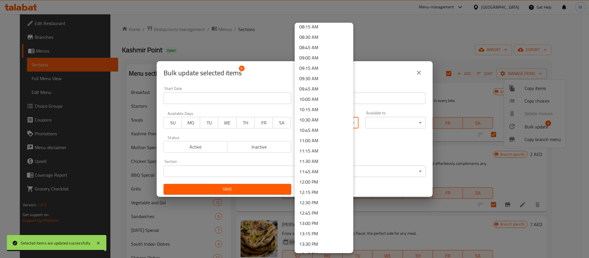
click at [318, 160] on li "11:30 AM" at bounding box center [323, 161] width 59 height 10
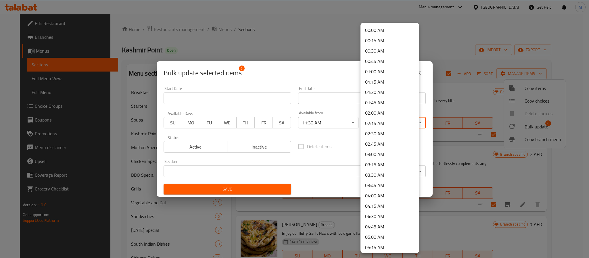
click at [375, 125] on body "​ Menu-management [GEOGRAPHIC_DATA] Get Help M Edit Restaurant Branches Menus S…" at bounding box center [294, 136] width 589 height 244
click at [377, 41] on li "00:15 AM" at bounding box center [389, 40] width 59 height 10
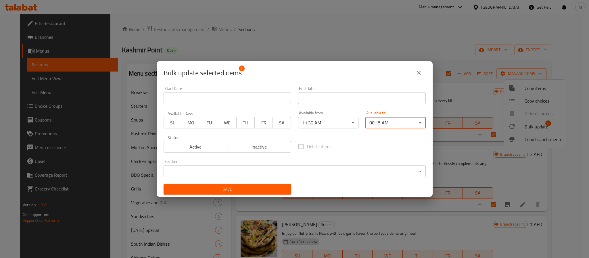
click at [250, 187] on span "Save" at bounding box center [227, 189] width 118 height 7
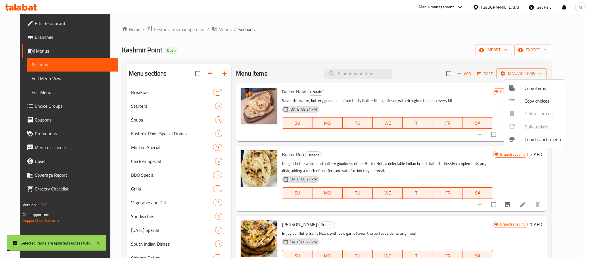
click at [105, 180] on div at bounding box center [294, 129] width 589 height 258
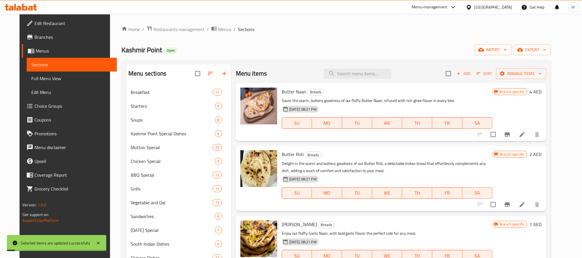
scroll to position [121, 0]
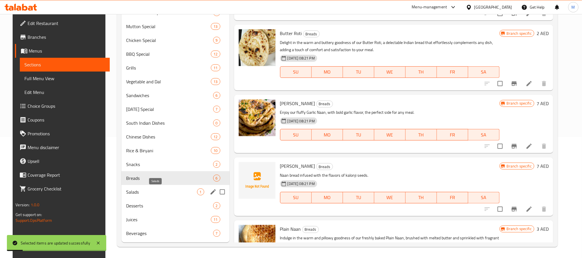
click at [130, 190] on span "Salads" at bounding box center [161, 191] width 71 height 7
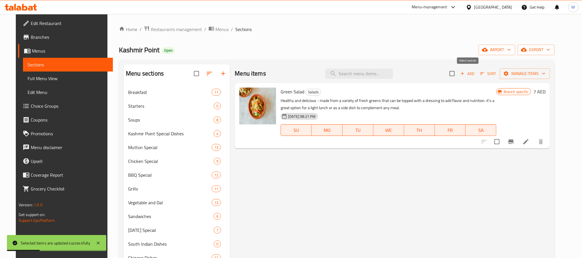
click at [458, 74] on input "checkbox" at bounding box center [452, 74] width 12 height 12
click at [518, 69] on button "Manage items" at bounding box center [525, 73] width 50 height 11
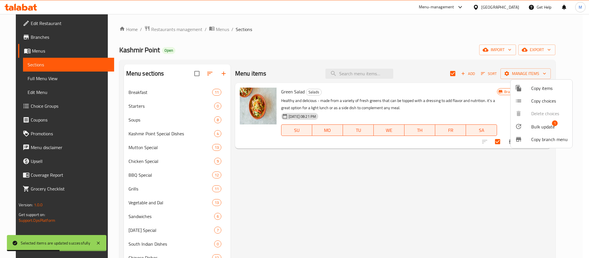
click at [526, 128] on div at bounding box center [523, 126] width 16 height 7
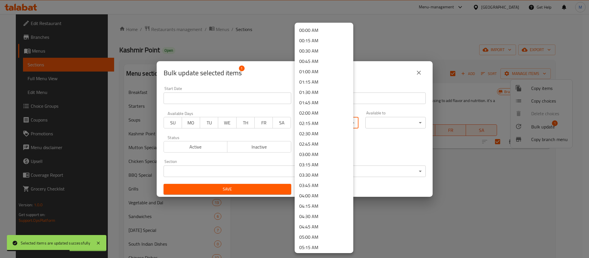
click at [307, 124] on body "Selected items are updated successfully ​ Menu-management [GEOGRAPHIC_DATA] Get…" at bounding box center [294, 136] width 589 height 244
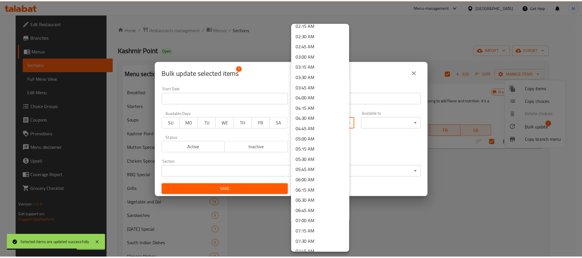
scroll to position [259, 0]
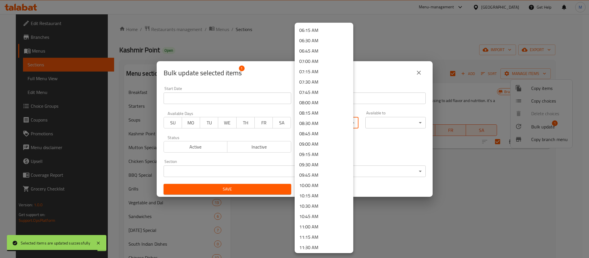
click at [316, 246] on li "11:30 AM" at bounding box center [323, 247] width 59 height 10
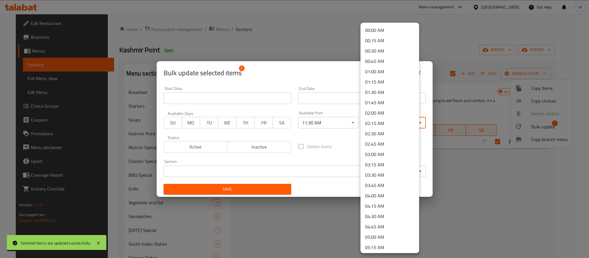
click at [381, 117] on body "Selected items are updated successfully ​ Menu-management [GEOGRAPHIC_DATA] Get…" at bounding box center [294, 136] width 589 height 244
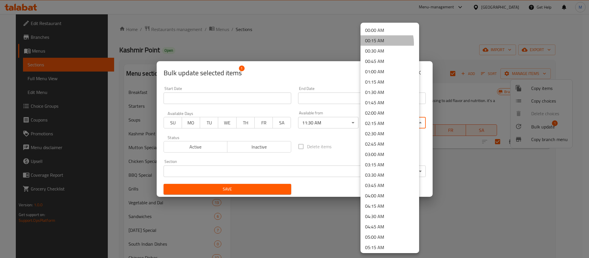
click at [377, 43] on li "00:15 AM" at bounding box center [389, 40] width 59 height 10
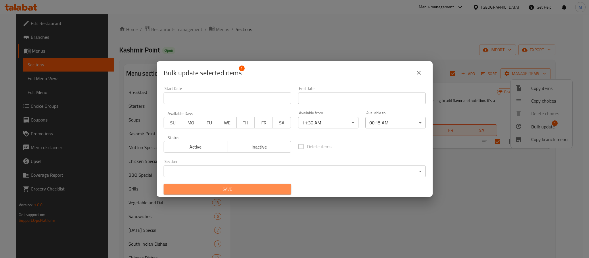
click at [269, 190] on span "Save" at bounding box center [227, 189] width 118 height 7
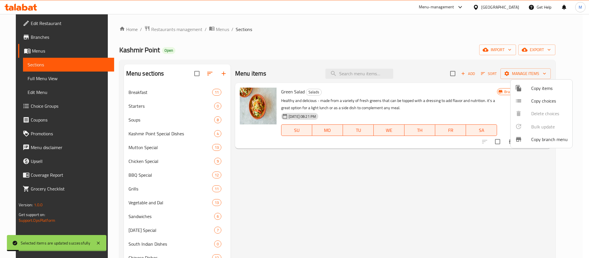
click at [292, 190] on div at bounding box center [294, 129] width 589 height 258
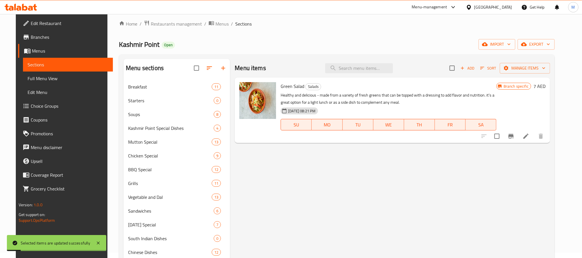
scroll to position [121, 0]
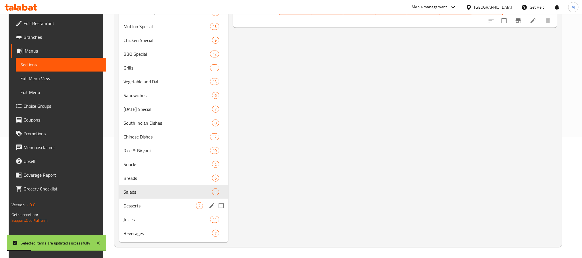
click at [179, 209] on div "Desserts 2" at bounding box center [173, 206] width 109 height 14
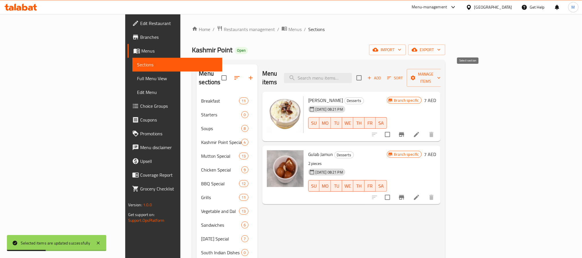
click at [365, 75] on input "checkbox" at bounding box center [359, 78] width 12 height 12
click at [441, 74] on span "Manage items" at bounding box center [425, 78] width 29 height 14
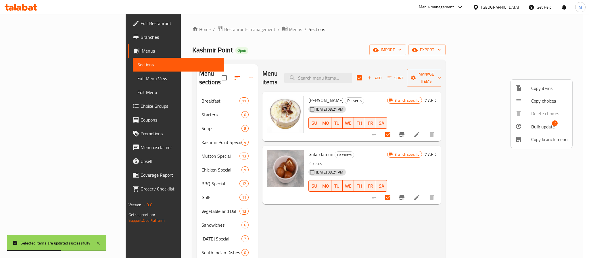
click at [533, 127] on span "Bulk update" at bounding box center [543, 126] width 24 height 7
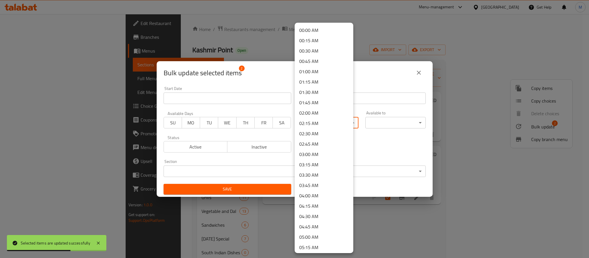
click at [300, 122] on body "Selected items are updated successfully ​ Menu-management [GEOGRAPHIC_DATA] Get…" at bounding box center [294, 136] width 589 height 244
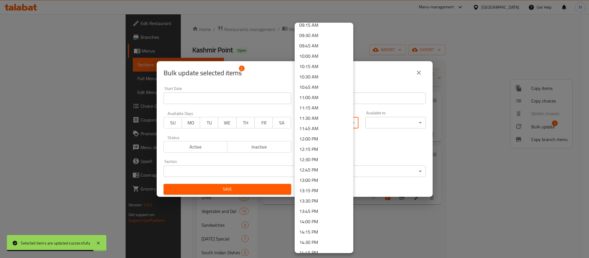
click at [316, 109] on li "11:15 AM" at bounding box center [323, 108] width 59 height 10
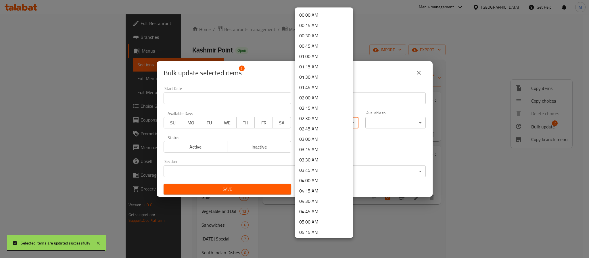
click at [324, 121] on body "Selected items are updated successfully ​ Menu-management [GEOGRAPHIC_DATA] Get…" at bounding box center [294, 136] width 589 height 244
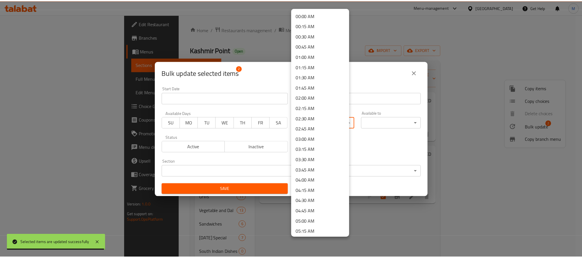
scroll to position [358, 0]
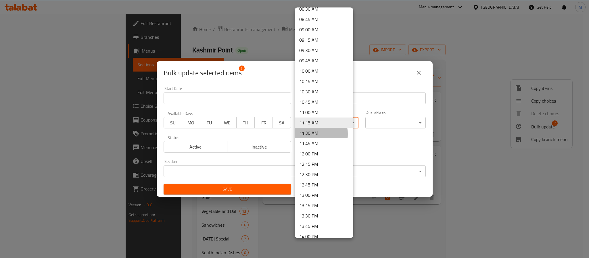
click at [314, 134] on li "11:30 AM" at bounding box center [323, 133] width 59 height 10
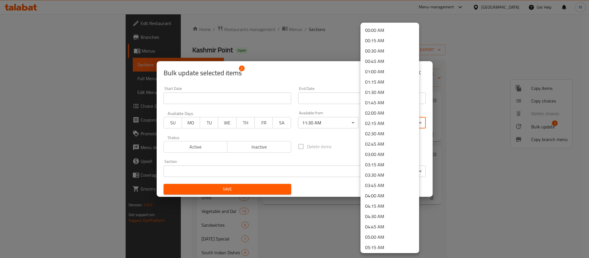
click at [367, 126] on body "​ Menu-management [GEOGRAPHIC_DATA] Get Help M Edit Restaurant Branches Menus S…" at bounding box center [294, 136] width 589 height 244
click at [384, 42] on li "00:15 AM" at bounding box center [389, 40] width 59 height 10
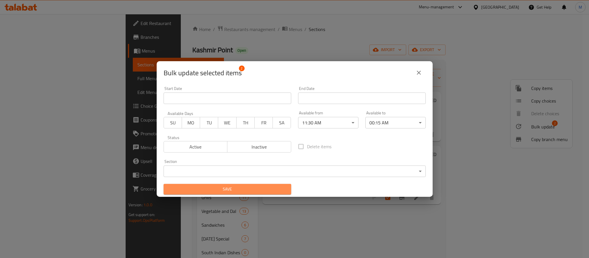
click at [233, 189] on span "Save" at bounding box center [227, 189] width 118 height 7
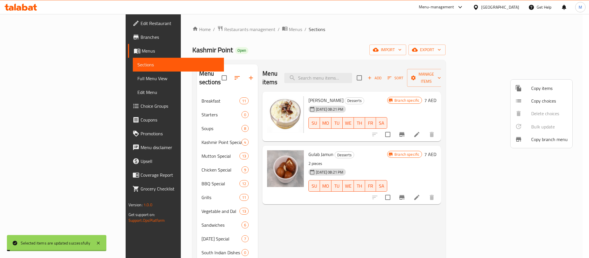
click at [246, 203] on div at bounding box center [294, 129] width 589 height 258
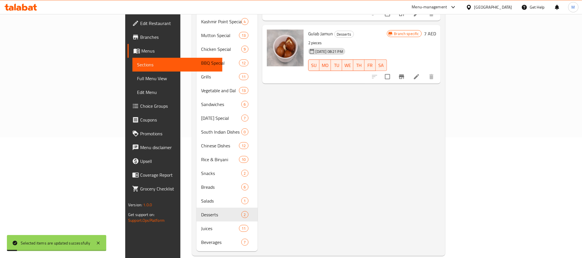
scroll to position [121, 0]
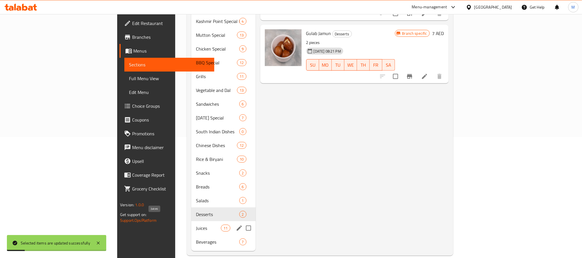
click at [196, 225] on span "Juices" at bounding box center [208, 228] width 25 height 7
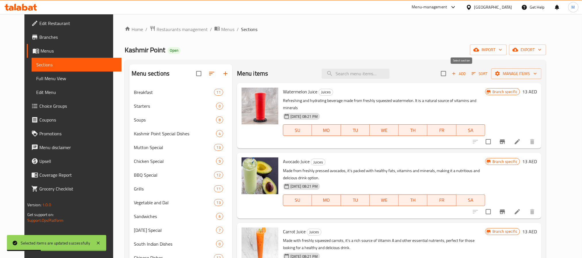
click at [450, 77] on input "checkbox" at bounding box center [443, 74] width 12 height 12
click at [500, 76] on icon "button" at bounding box center [498, 74] width 6 height 6
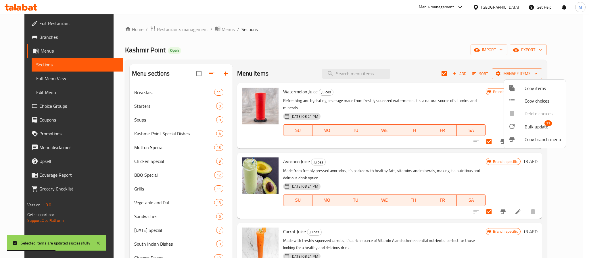
click at [529, 123] on span "Bulk update" at bounding box center [536, 126] width 24 height 7
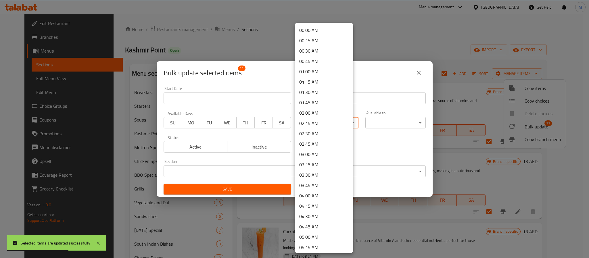
click at [335, 125] on body "Selected items are updated successfully ​ Menu-management [GEOGRAPHIC_DATA] Get…" at bounding box center [294, 136] width 589 height 244
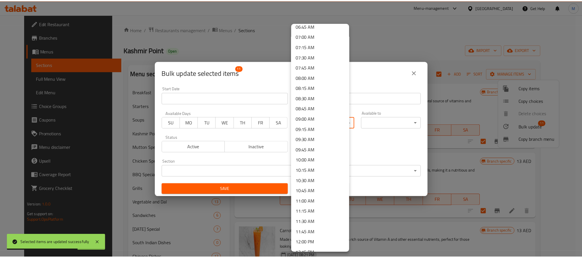
scroll to position [388, 0]
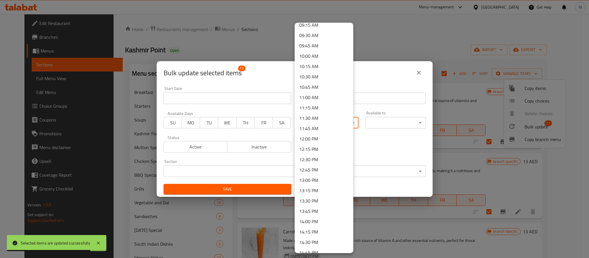
click at [314, 118] on li "11:30 AM" at bounding box center [323, 118] width 59 height 10
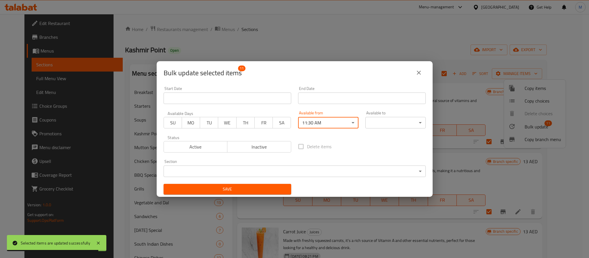
click at [406, 121] on body "Selected items are updated successfully ​ Menu-management [GEOGRAPHIC_DATA] Get…" at bounding box center [294, 136] width 589 height 244
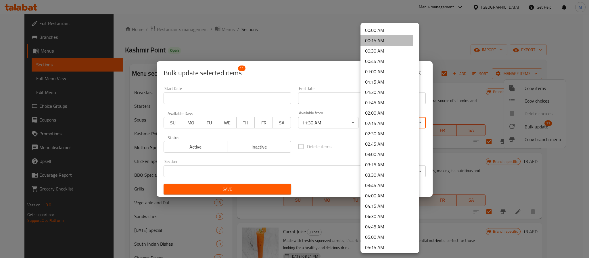
click at [377, 41] on li "00:15 AM" at bounding box center [389, 40] width 59 height 10
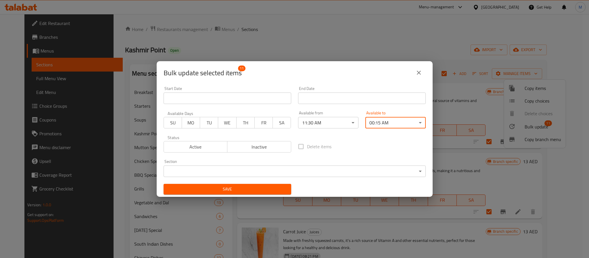
click at [219, 191] on span "Save" at bounding box center [227, 189] width 118 height 7
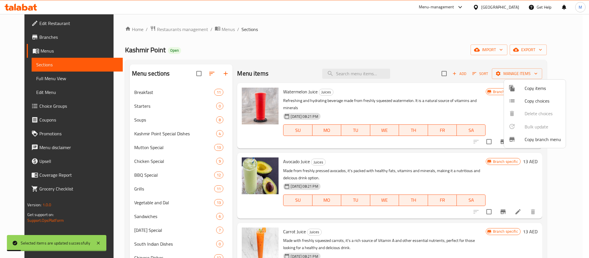
click at [154, 215] on div at bounding box center [294, 129] width 589 height 258
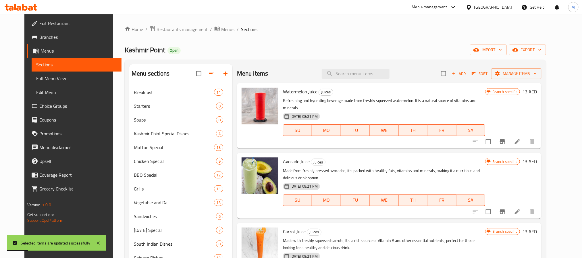
click at [113, 173] on div "Home / Restaurants management / Menus / Sections Kashmir Point Open import expo…" at bounding box center [335, 196] width 444 height 365
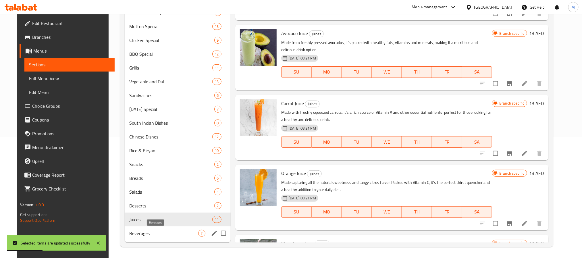
click at [147, 232] on span "Beverages" at bounding box center [163, 233] width 69 height 7
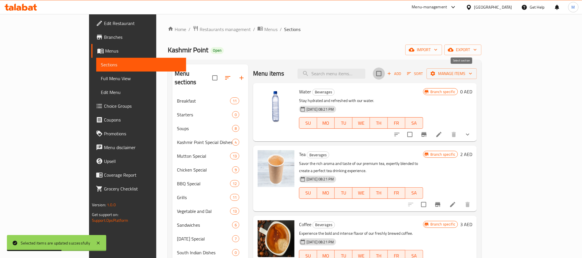
click at [385, 76] on input "checkbox" at bounding box center [379, 74] width 12 height 12
click at [472, 74] on span "Manage items" at bounding box center [451, 73] width 41 height 7
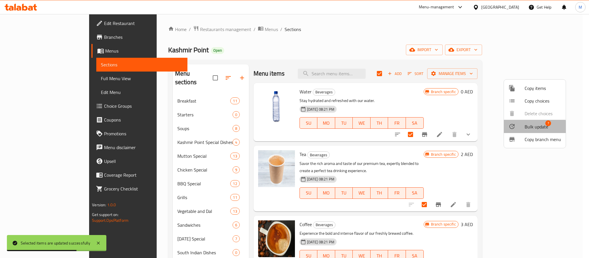
click at [531, 128] on span "Bulk update" at bounding box center [536, 126] width 24 height 7
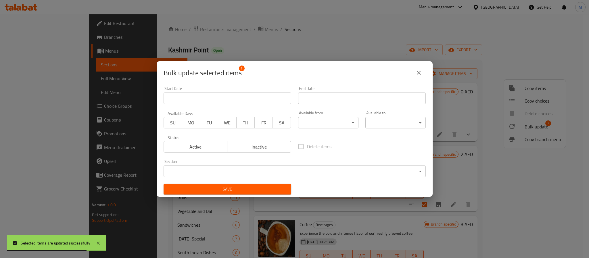
click at [327, 128] on div "Available from ​ ​" at bounding box center [327, 119] width 67 height 24
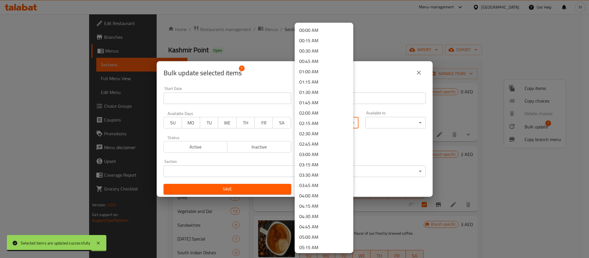
click at [327, 127] on body "Selected items are updated successfully ​ Menu-management [GEOGRAPHIC_DATA] Get…" at bounding box center [294, 136] width 589 height 244
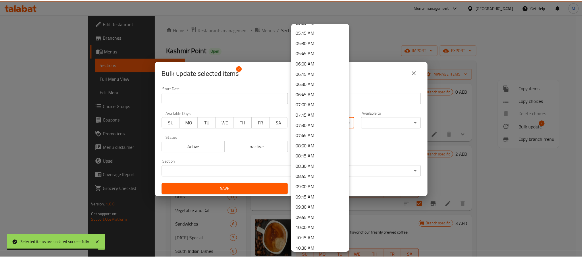
scroll to position [431, 0]
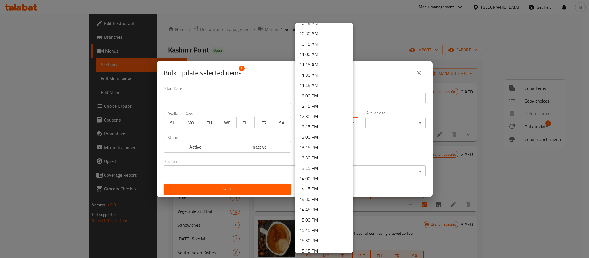
click at [318, 73] on li "11:30 AM" at bounding box center [323, 75] width 59 height 10
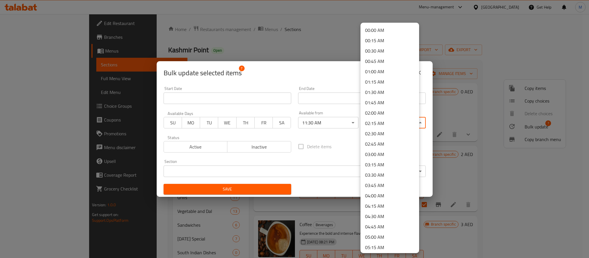
click at [394, 122] on body "​ Menu-management [GEOGRAPHIC_DATA] Get Help M Edit Restaurant Branches Menus S…" at bounding box center [294, 136] width 589 height 244
click at [385, 41] on li "00:15 AM" at bounding box center [389, 40] width 59 height 10
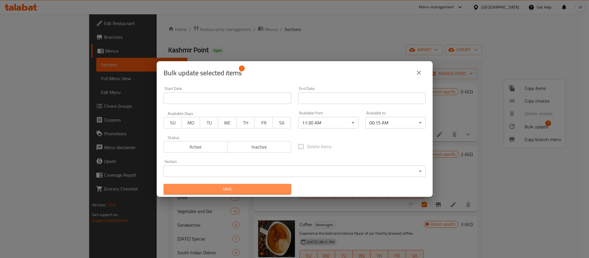
click at [230, 190] on span "Save" at bounding box center [227, 189] width 118 height 7
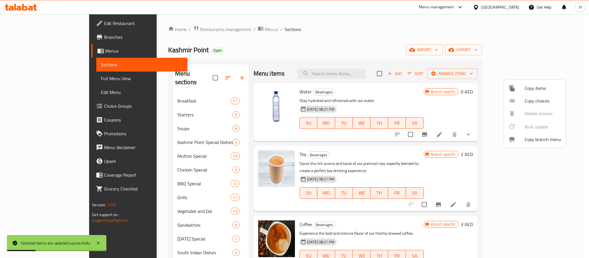
click at [279, 41] on div at bounding box center [294, 129] width 589 height 258
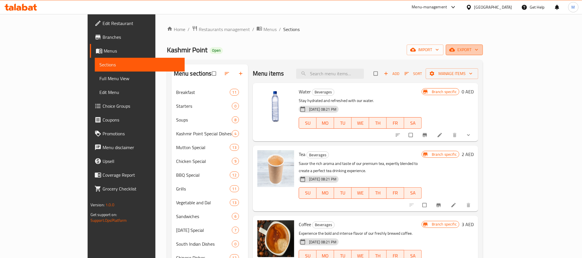
click at [478, 51] on span "export" at bounding box center [464, 49] width 28 height 7
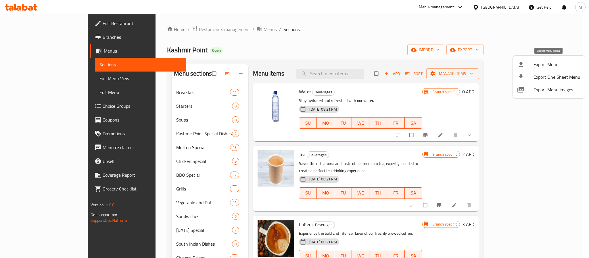
click at [545, 62] on span "Export Menu" at bounding box center [556, 64] width 47 height 7
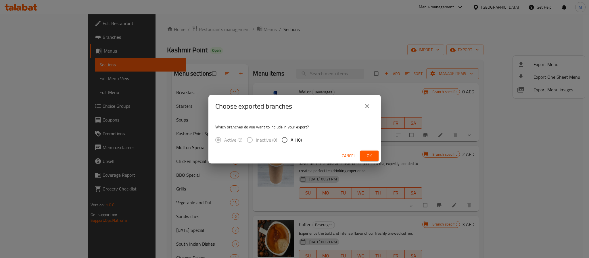
click at [292, 137] on span "All (0)" at bounding box center [295, 139] width 11 height 7
click at [290, 137] on input "All (0)" at bounding box center [284, 140] width 12 height 12
radio input "true"
click at [368, 153] on span "Ok" at bounding box center [369, 155] width 9 height 7
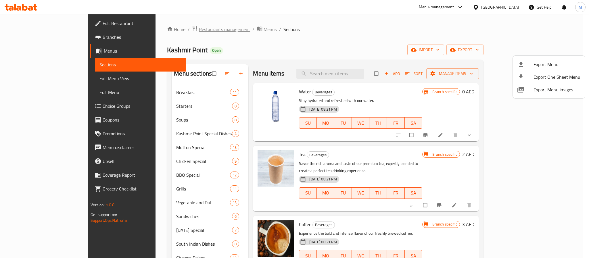
click at [184, 28] on div at bounding box center [294, 129] width 589 height 258
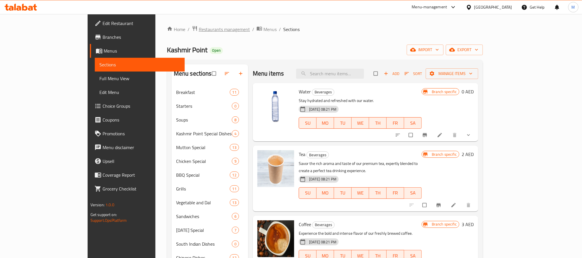
click at [199, 30] on span "Restaurants management" at bounding box center [224, 29] width 51 height 7
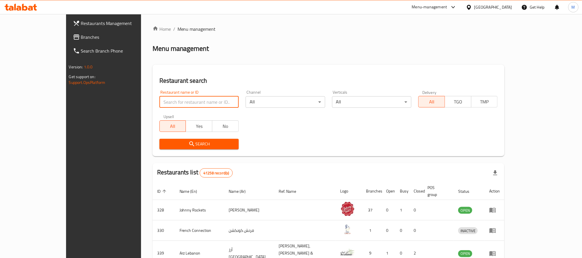
click at [179, 100] on input "search" at bounding box center [198, 101] width 79 height 11
paste input "hoqaf"
type input "Shoqaf"
click button "Search" at bounding box center [198, 144] width 79 height 11
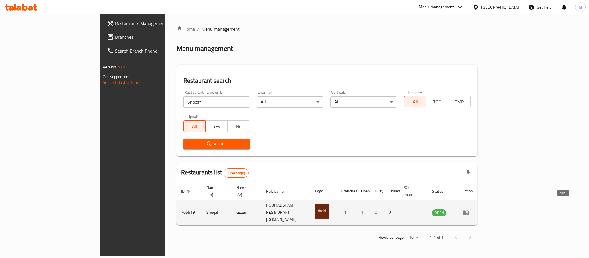
click at [469, 210] on icon "enhanced table" at bounding box center [465, 212] width 6 height 5
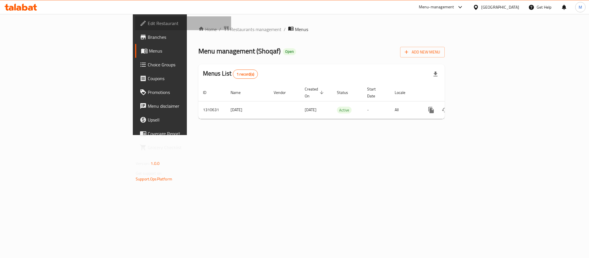
click at [148, 24] on span "Edit Restaurant" at bounding box center [187, 23] width 79 height 7
